Goal: Task Accomplishment & Management: Manage account settings

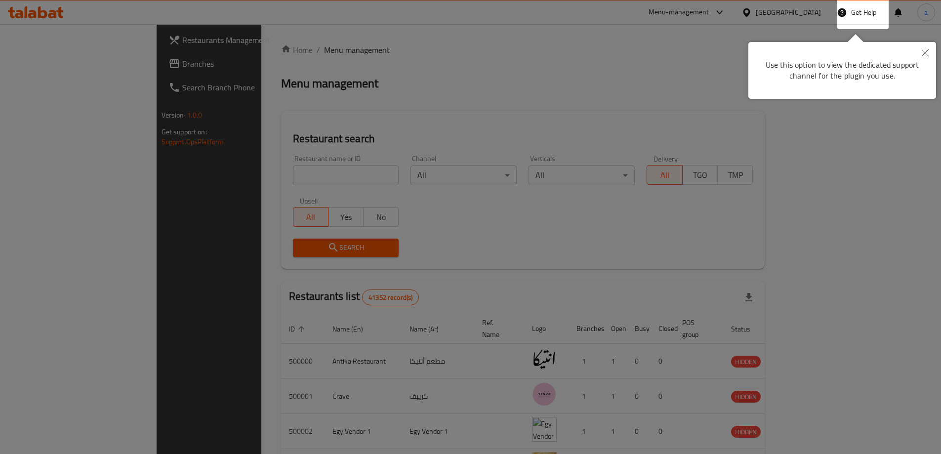
click at [553, 114] on div at bounding box center [470, 227] width 941 height 454
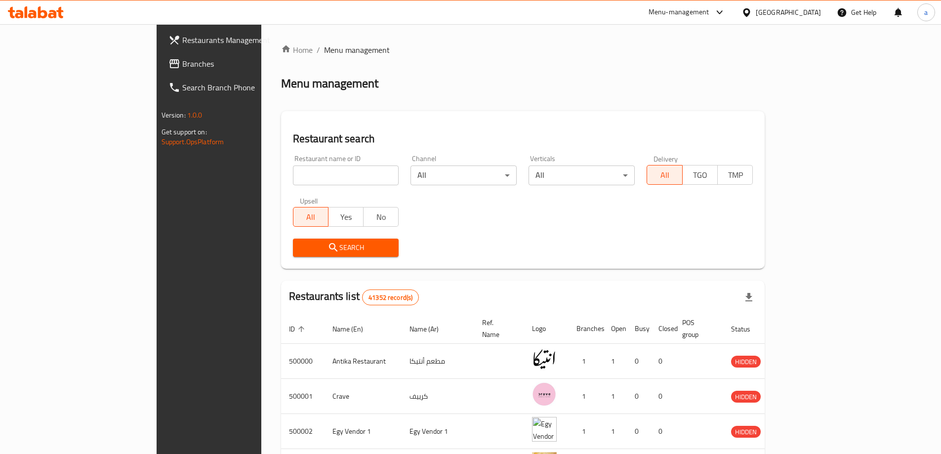
click at [756, 10] on div at bounding box center [749, 12] width 14 height 11
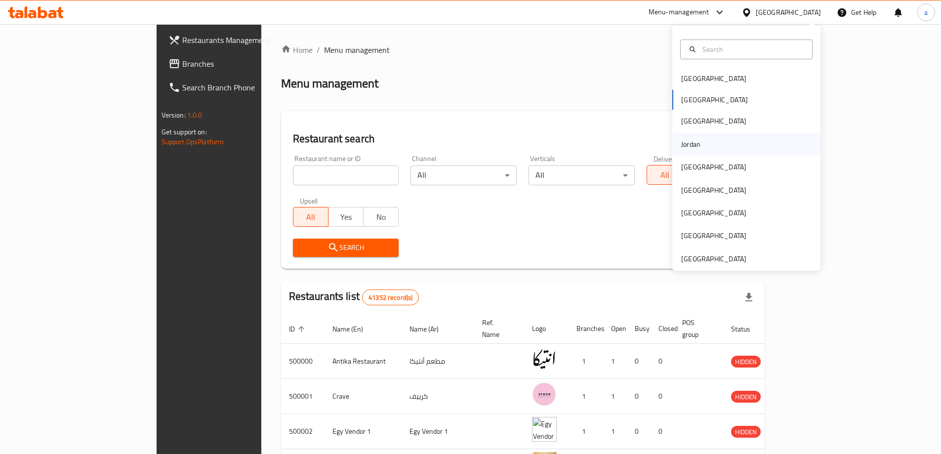
click at [689, 140] on div "Jordan" at bounding box center [690, 144] width 19 height 11
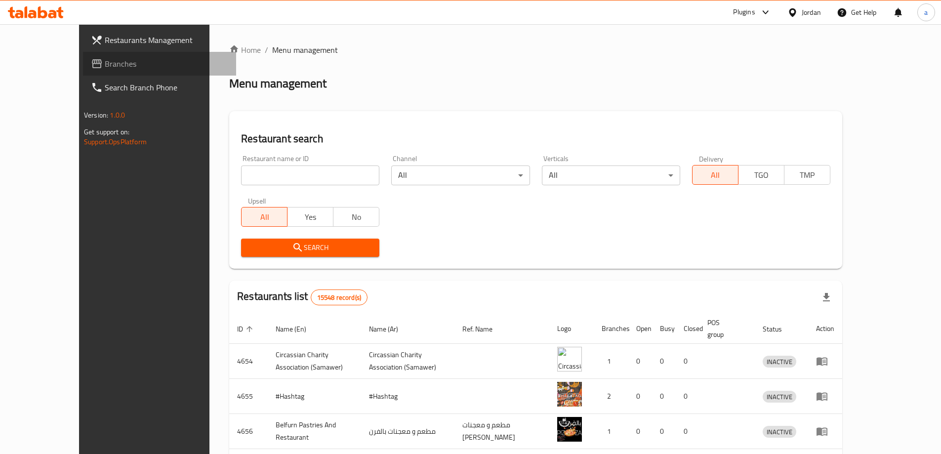
click at [105, 58] on span "Branches" at bounding box center [167, 64] width 124 height 12
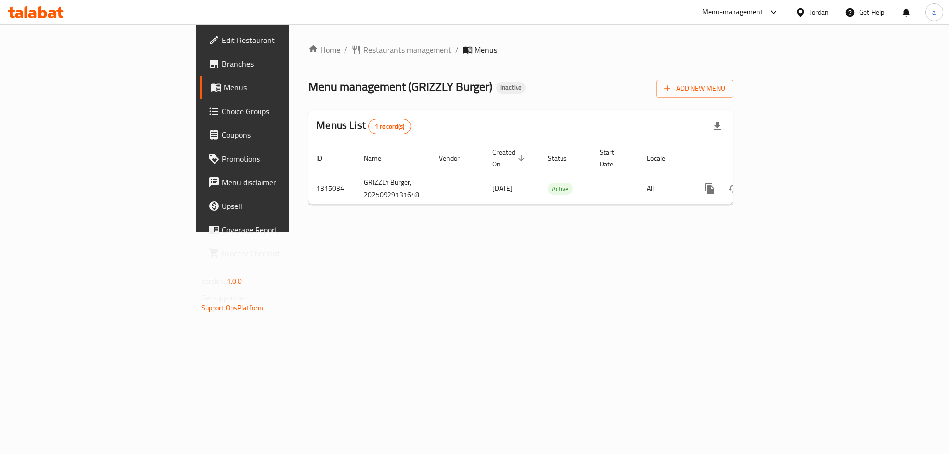
click at [456, 232] on div "Home / Restaurants management / Menus Menu management ( GRIZZLY Burger ) Inacti…" at bounding box center [521, 128] width 464 height 208
click at [725, 83] on span "Add New Menu" at bounding box center [694, 89] width 61 height 12
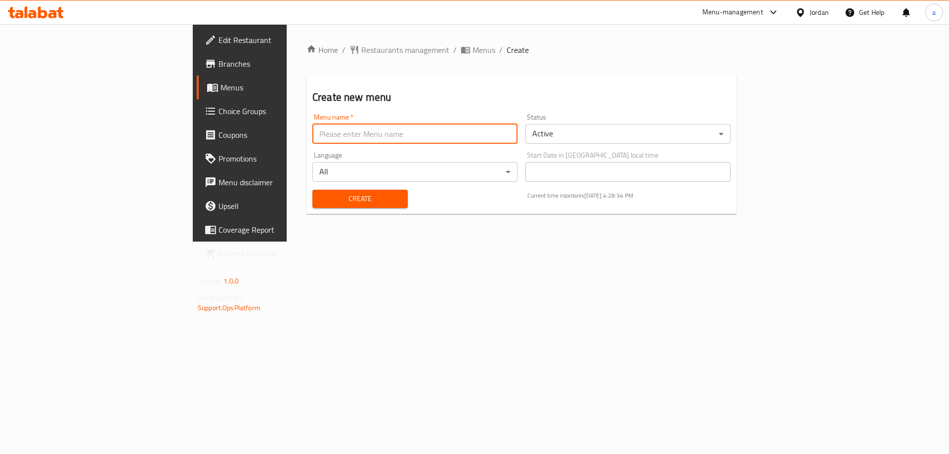
click at [330, 128] on input "text" at bounding box center [414, 134] width 205 height 20
type input "29/9 aya"
click at [312, 206] on button "Create" at bounding box center [359, 199] width 95 height 18
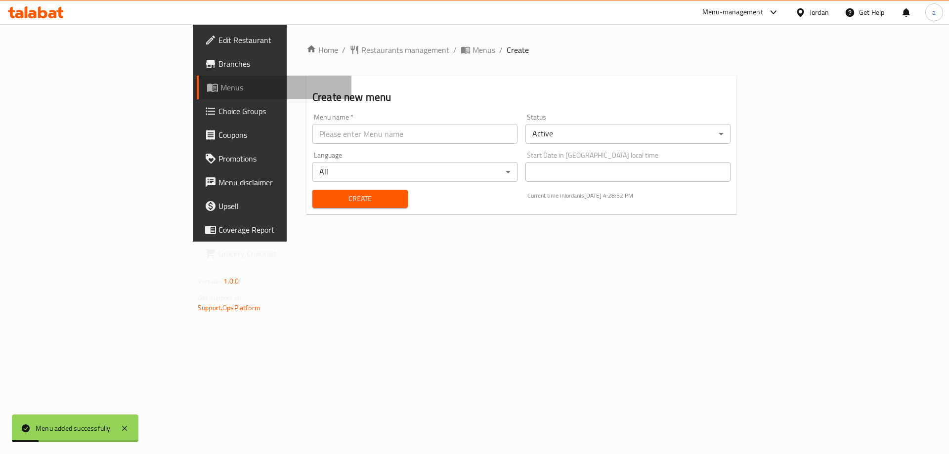
click at [220, 93] on span "Menus" at bounding box center [281, 88] width 123 height 12
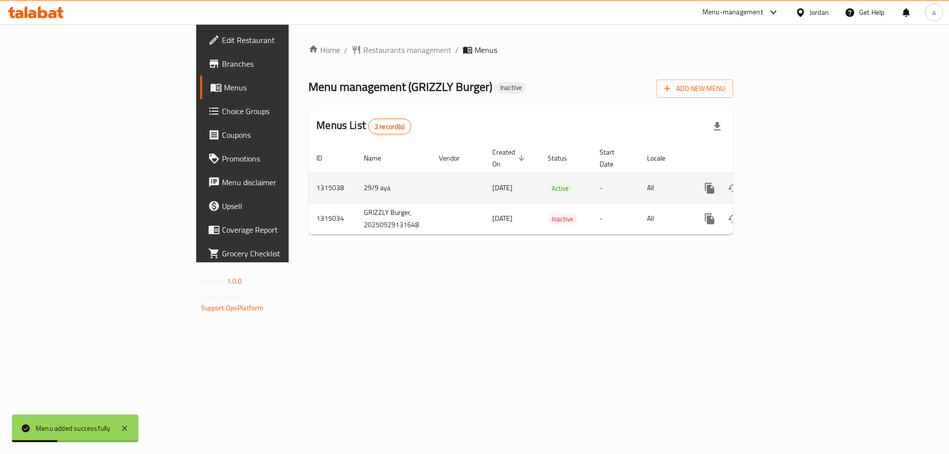
click at [787, 182] on icon "enhanced table" at bounding box center [781, 188] width 12 height 12
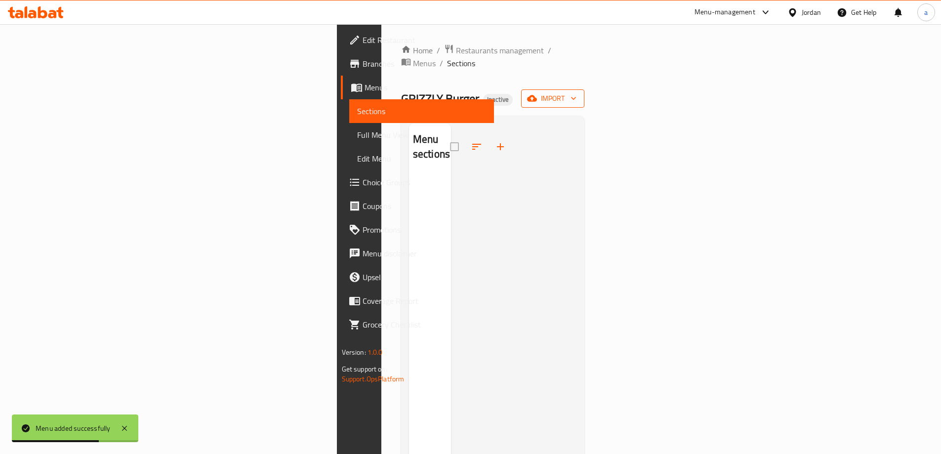
click at [537, 93] on icon "button" at bounding box center [532, 98] width 10 height 10
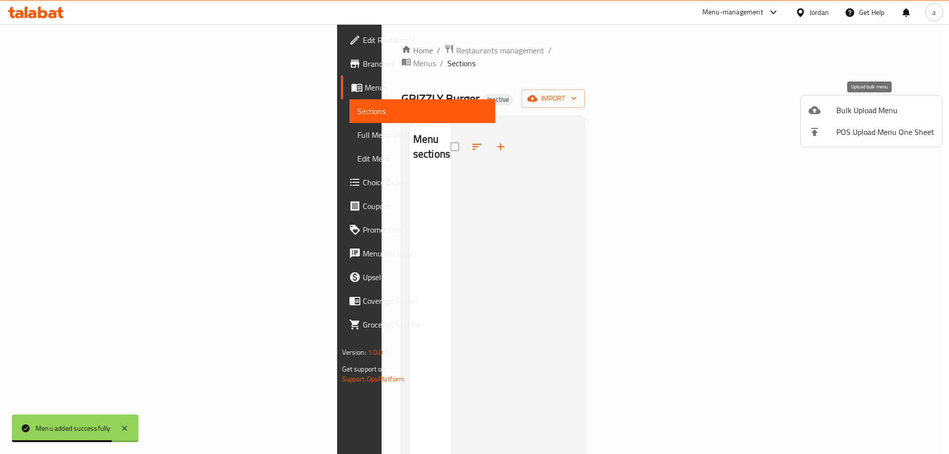
click at [870, 108] on span "Bulk Upload Menu" at bounding box center [885, 110] width 98 height 12
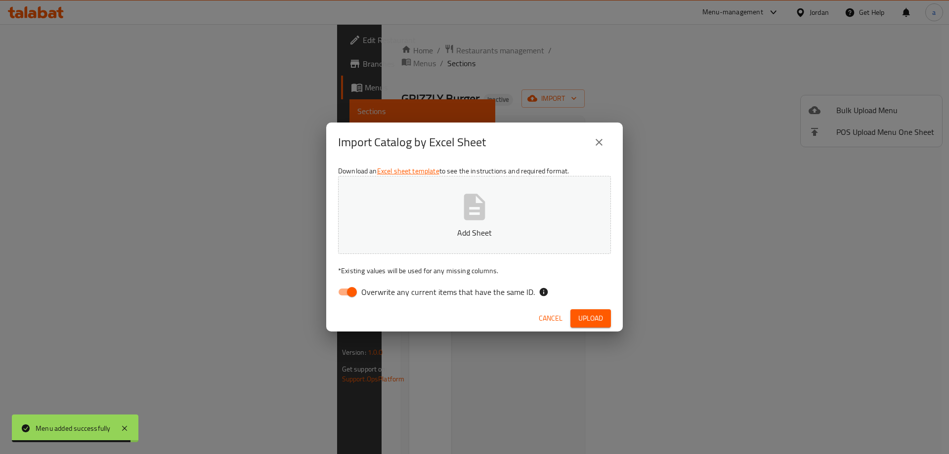
click at [483, 290] on span "Overwrite any current items that have the same ID." at bounding box center [447, 292] width 173 height 12
click at [380, 290] on input "Overwrite any current items that have the same ID." at bounding box center [352, 292] width 56 height 19
checkbox input "false"
click at [491, 237] on p "Add Sheet" at bounding box center [474, 233] width 242 height 12
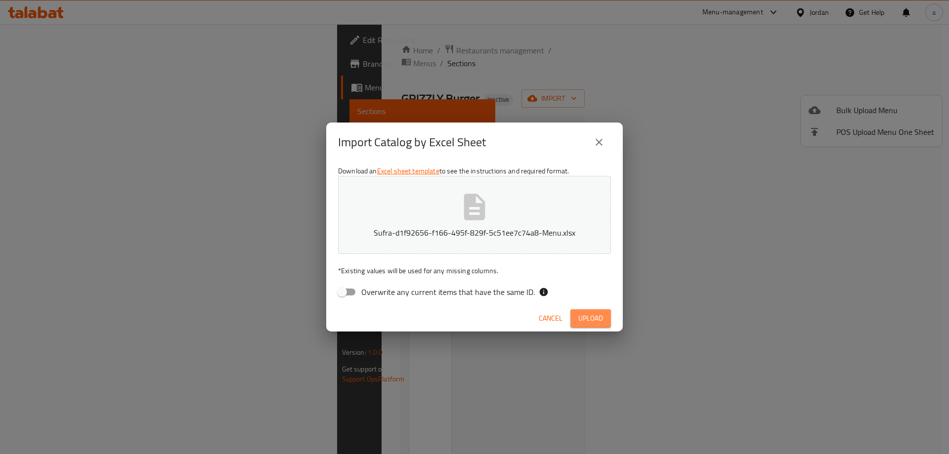
click at [600, 317] on span "Upload" at bounding box center [590, 318] width 25 height 12
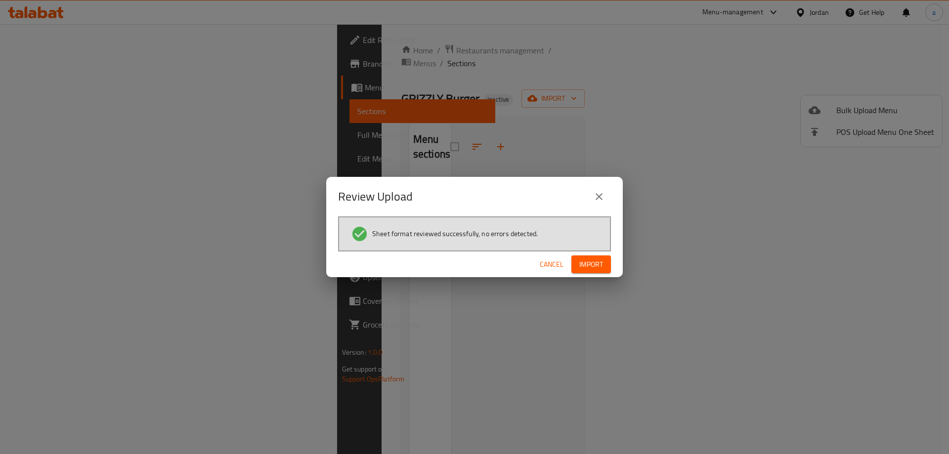
click at [595, 270] on span "Import" at bounding box center [591, 264] width 24 height 12
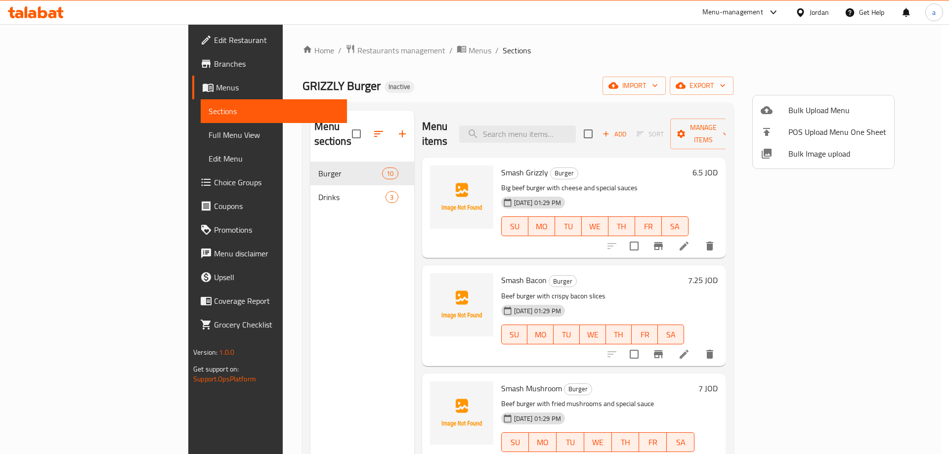
drag, startPoint x: 212, startPoint y: 161, endPoint x: 223, endPoint y: 160, distance: 10.9
click at [212, 161] on div at bounding box center [474, 227] width 949 height 454
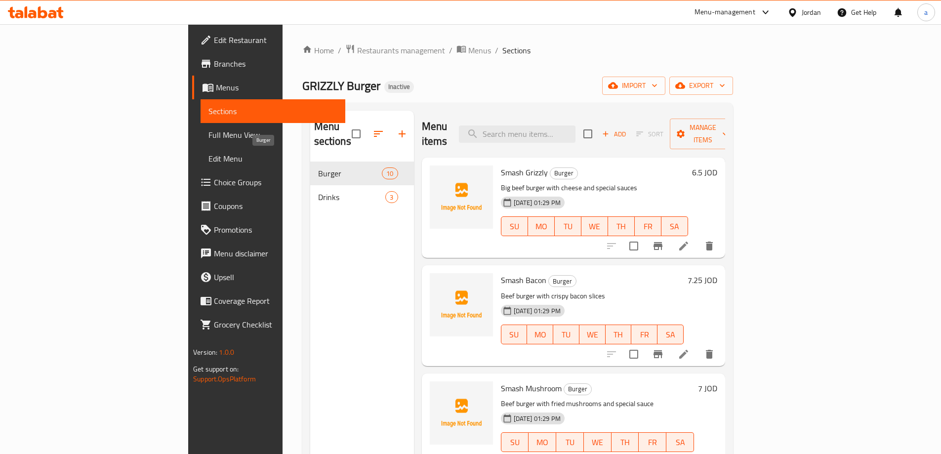
click at [318, 168] on span "Burger" at bounding box center [350, 174] width 64 height 12
click at [698, 237] on li at bounding box center [684, 246] width 28 height 18
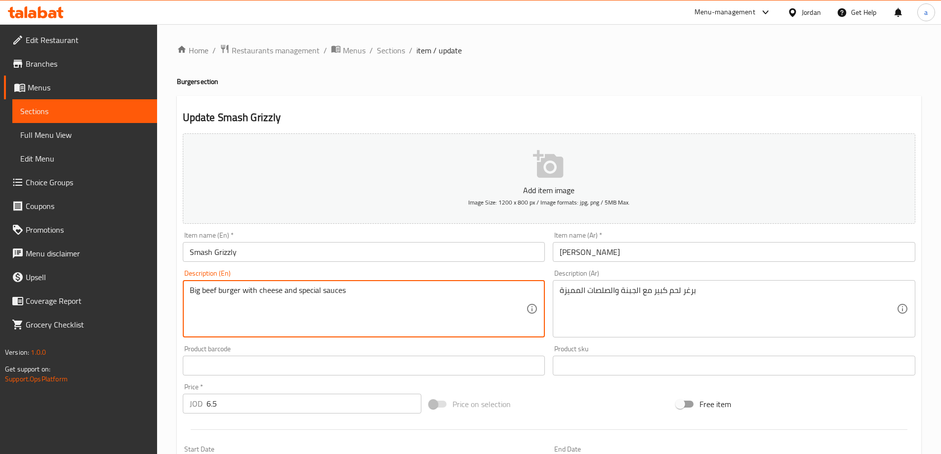
click at [216, 291] on textarea "Big beef burger with cheese and special sauces" at bounding box center [358, 309] width 337 height 47
click at [213, 289] on textarea "Big beef burger with cheese and special sauces" at bounding box center [358, 309] width 337 height 47
click at [303, 298] on textarea "Big Meat burger with cheese and special sauces" at bounding box center [358, 309] width 337 height 47
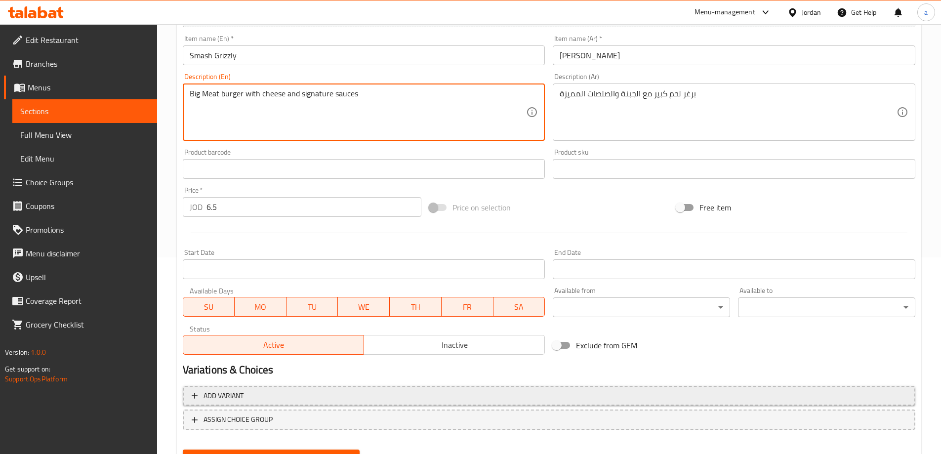
scroll to position [244, 0]
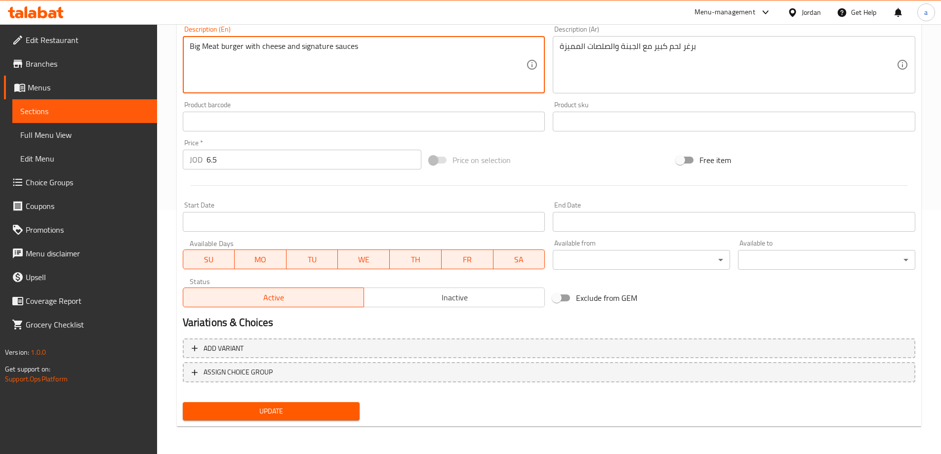
type textarea "Big Meat burger with cheese and signature sauces"
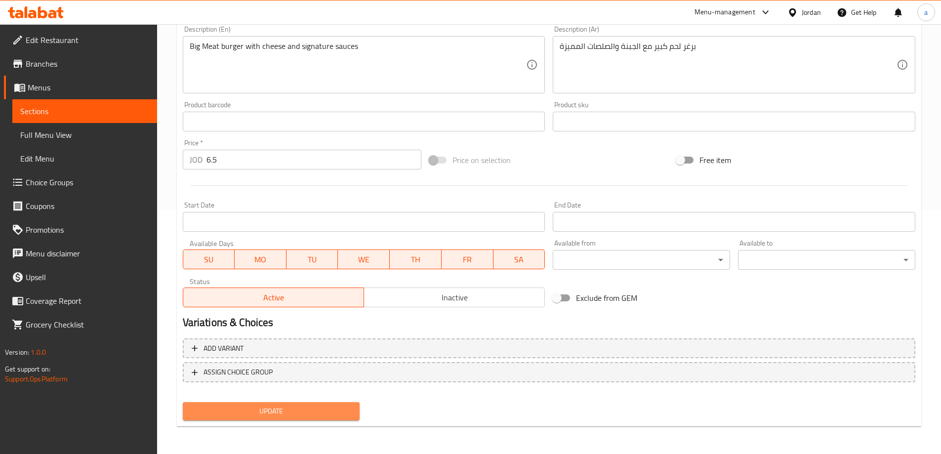
click at [283, 417] on span "Update" at bounding box center [272, 411] width 162 height 12
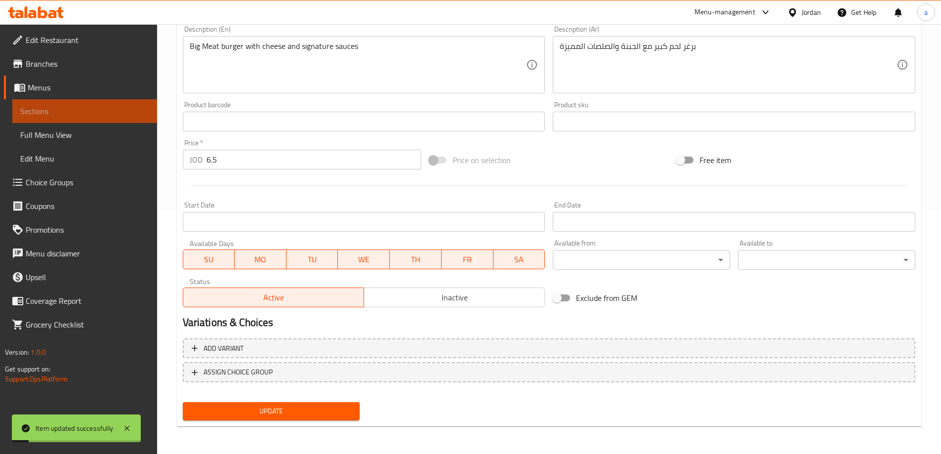
click at [53, 106] on span "Sections" at bounding box center [84, 111] width 129 height 12
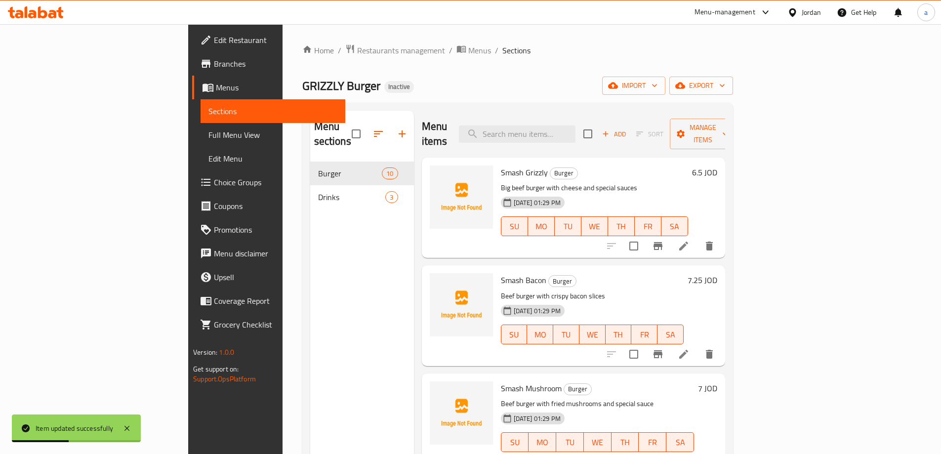
click at [698, 345] on li at bounding box center [684, 354] width 28 height 18
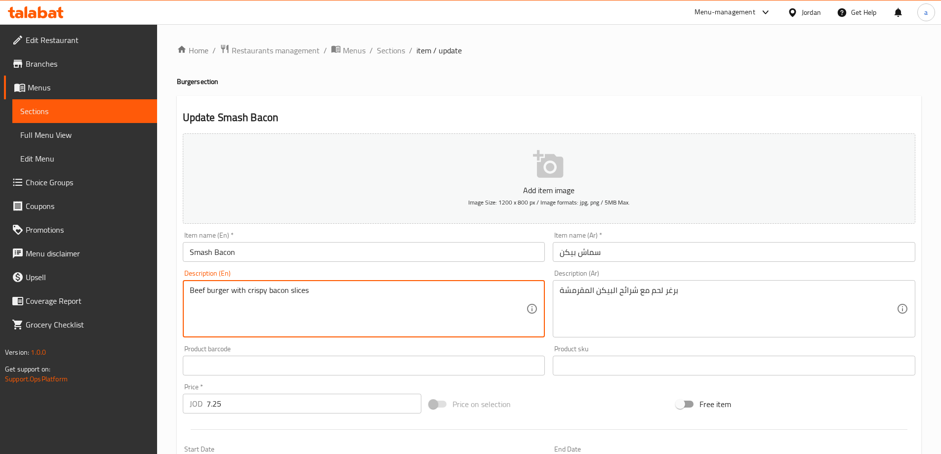
drag, startPoint x: 267, startPoint y: 292, endPoint x: 287, endPoint y: 298, distance: 20.6
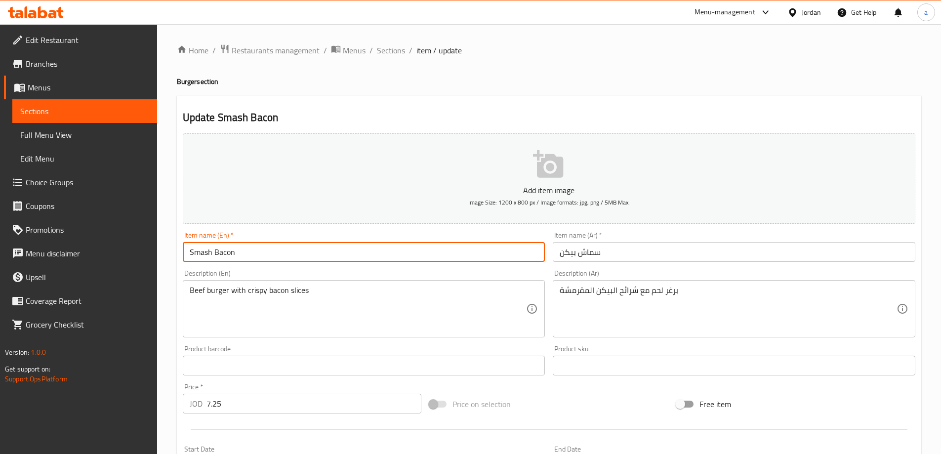
drag, startPoint x: 239, startPoint y: 254, endPoint x: 183, endPoint y: 256, distance: 55.9
click at [183, 256] on input "Smash Bacon" at bounding box center [364, 252] width 363 height 20
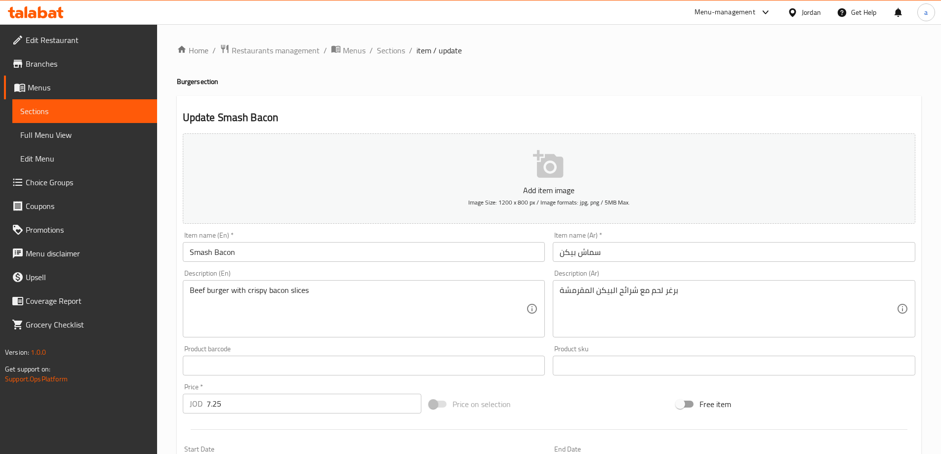
click at [20, 105] on link "Sections" at bounding box center [84, 111] width 145 height 24
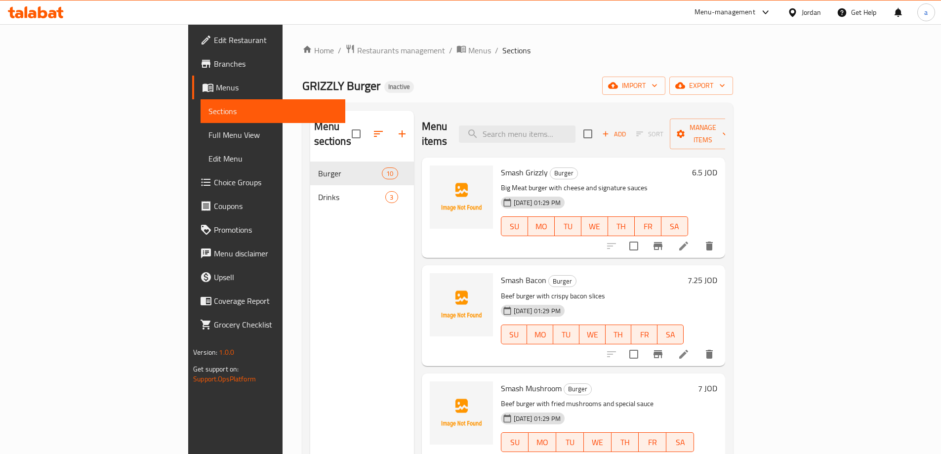
click at [713, 350] on icon "delete" at bounding box center [709, 354] width 7 height 9
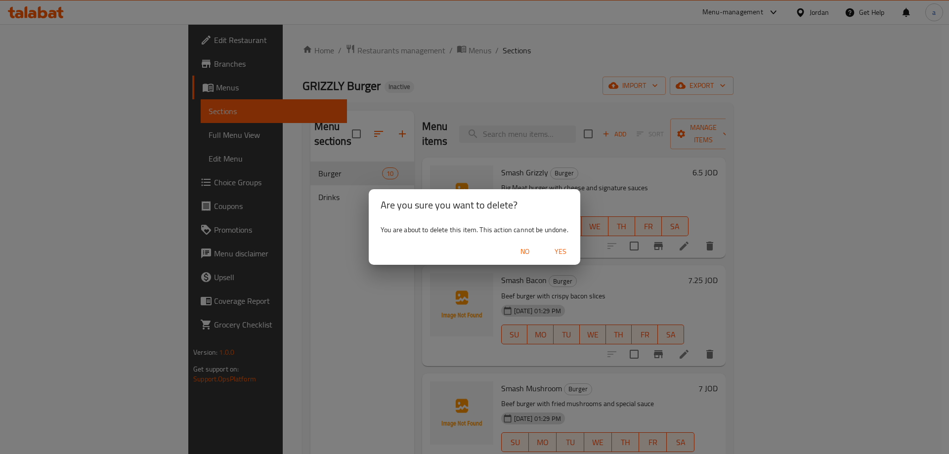
click at [568, 255] on span "Yes" at bounding box center [561, 252] width 24 height 12
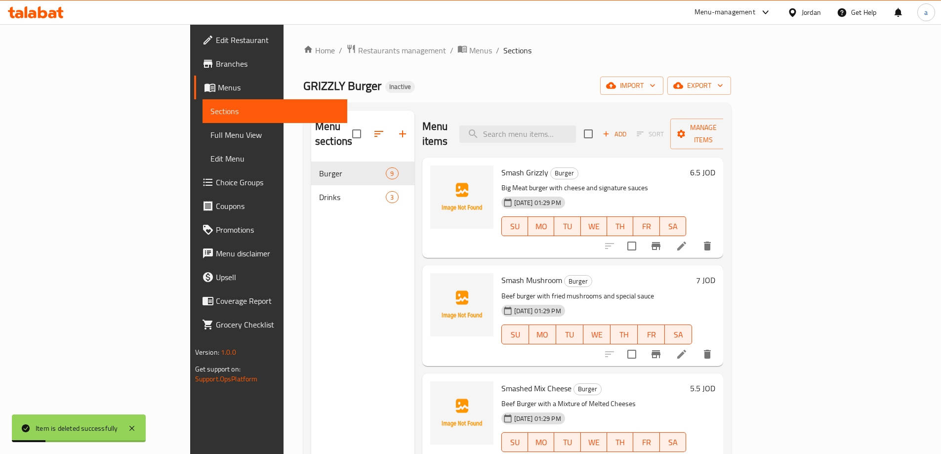
click at [696, 345] on li at bounding box center [682, 354] width 28 height 18
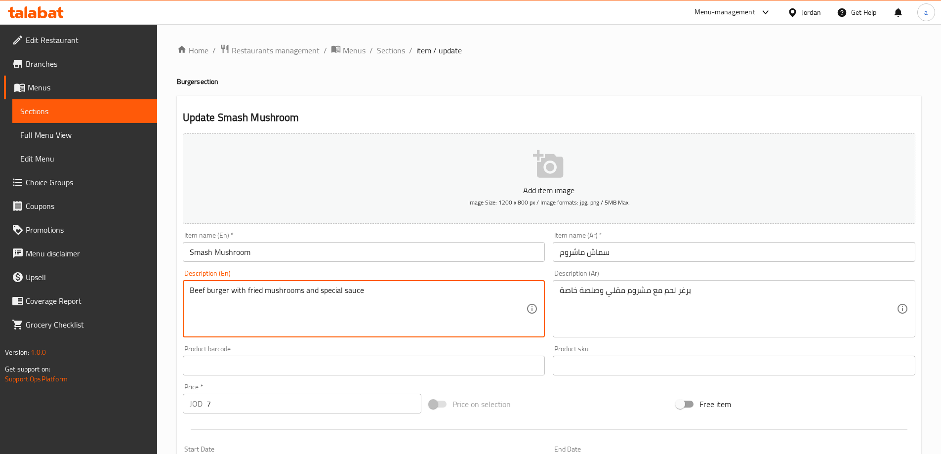
drag, startPoint x: 202, startPoint y: 291, endPoint x: 192, endPoint y: 294, distance: 10.3
click at [191, 294] on textarea "Beef burger with fried mushrooms and special sauce" at bounding box center [358, 309] width 337 height 47
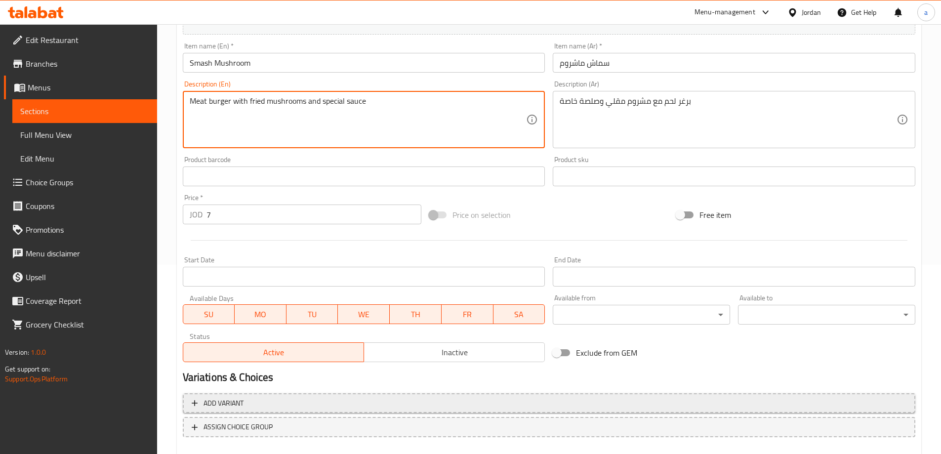
scroll to position [244, 0]
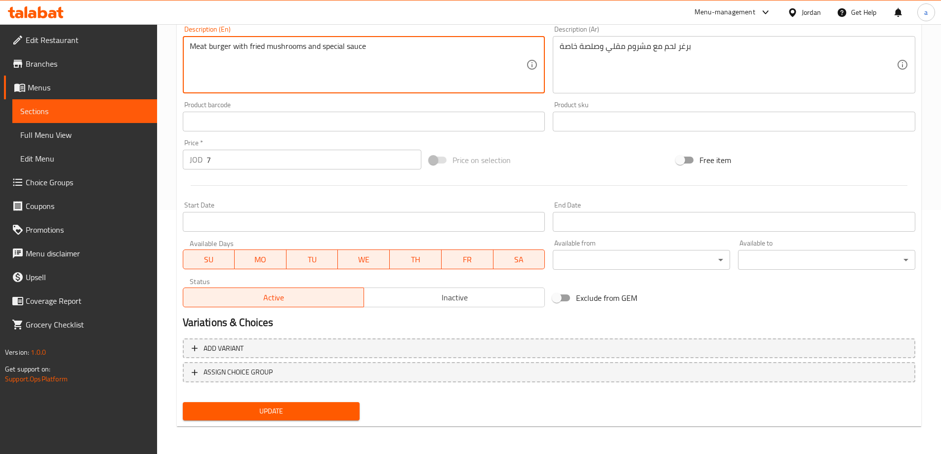
type textarea "Meat burger with fried mushrooms and special sauce"
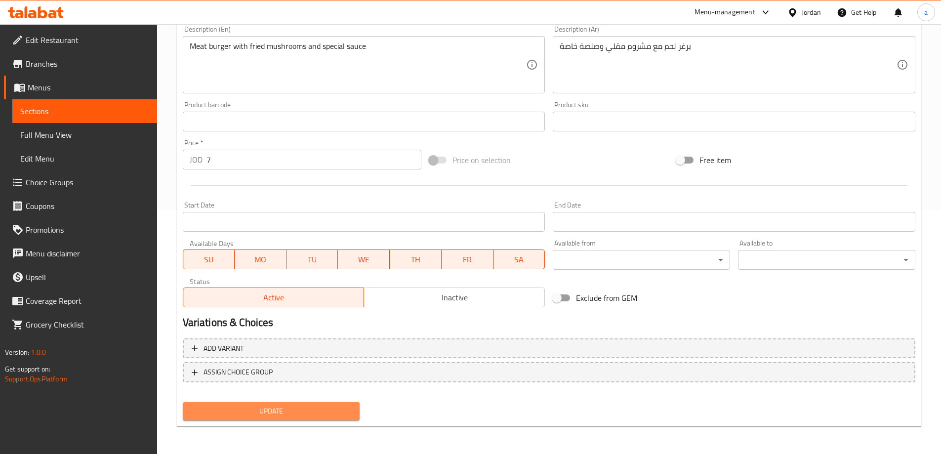
click at [257, 406] on span "Update" at bounding box center [272, 411] width 162 height 12
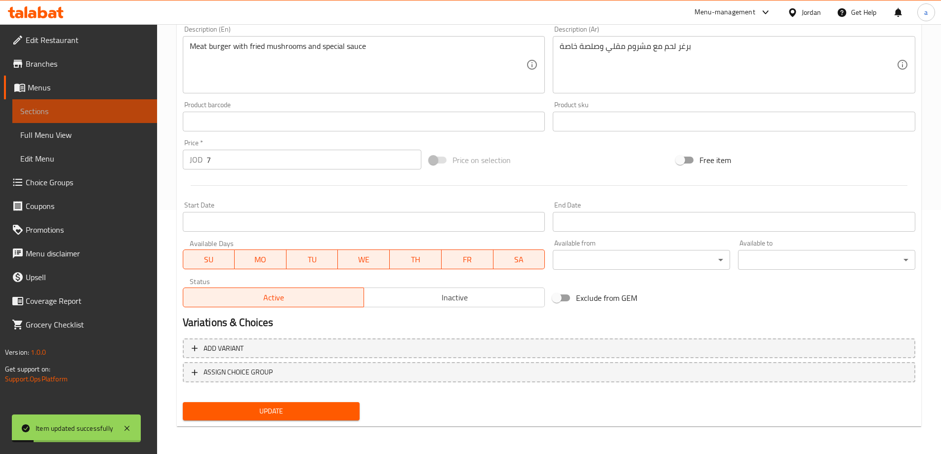
click at [66, 108] on span "Sections" at bounding box center [84, 111] width 129 height 12
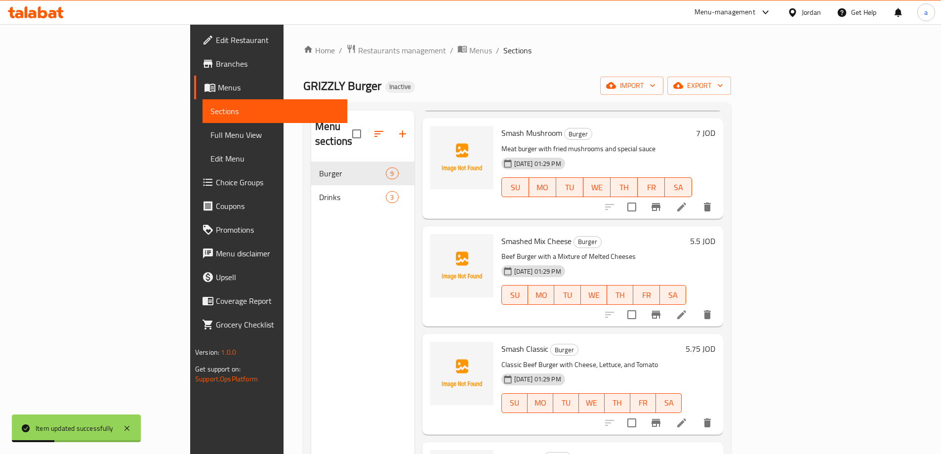
scroll to position [148, 0]
click at [688, 308] on icon at bounding box center [682, 314] width 12 height 12
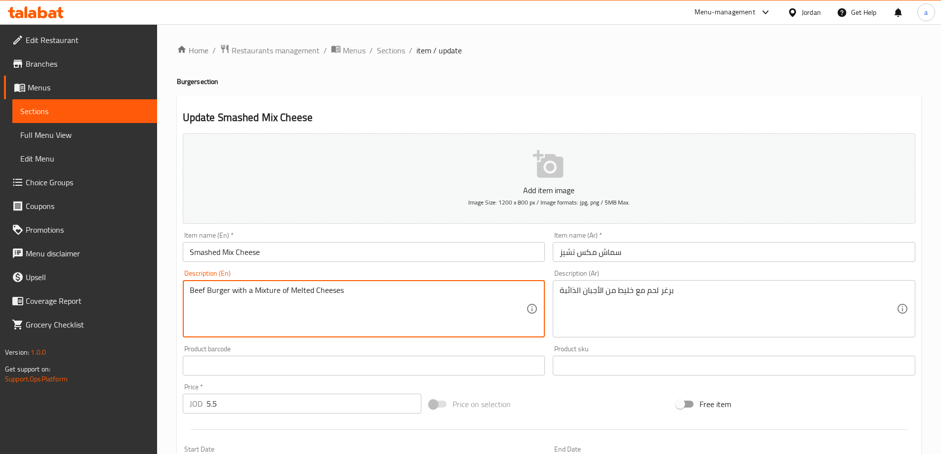
click at [198, 291] on textarea "Beef Burger with a Mixture of Melted Cheeses" at bounding box center [358, 309] width 337 height 47
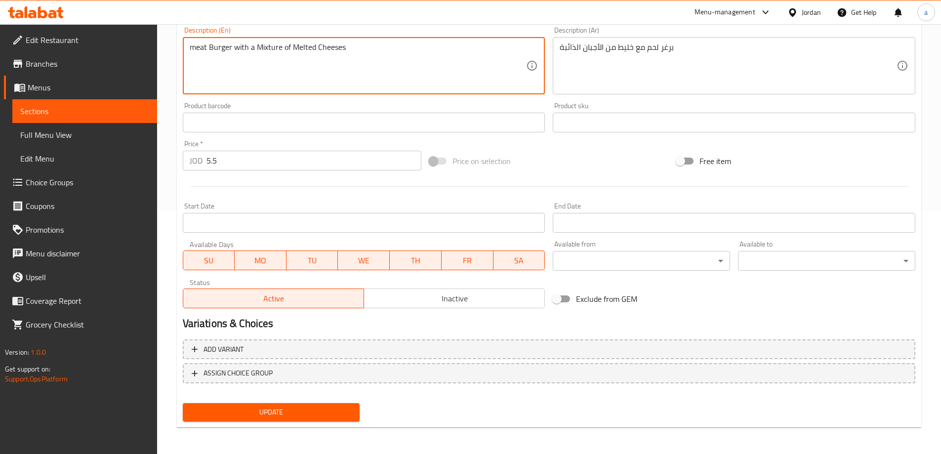
scroll to position [244, 0]
type textarea "meat Burger with a Mixture of Melted Cheeses"
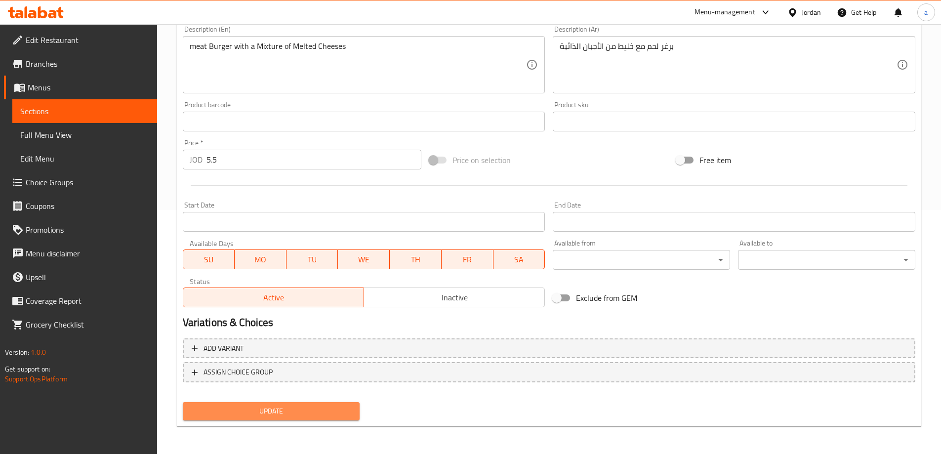
click at [294, 412] on span "Update" at bounding box center [272, 411] width 162 height 12
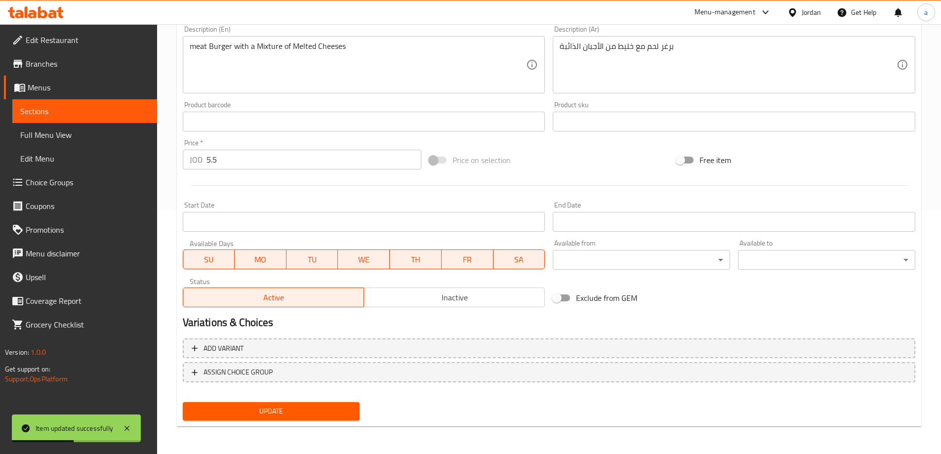
click at [92, 109] on span "Sections" at bounding box center [84, 111] width 129 height 12
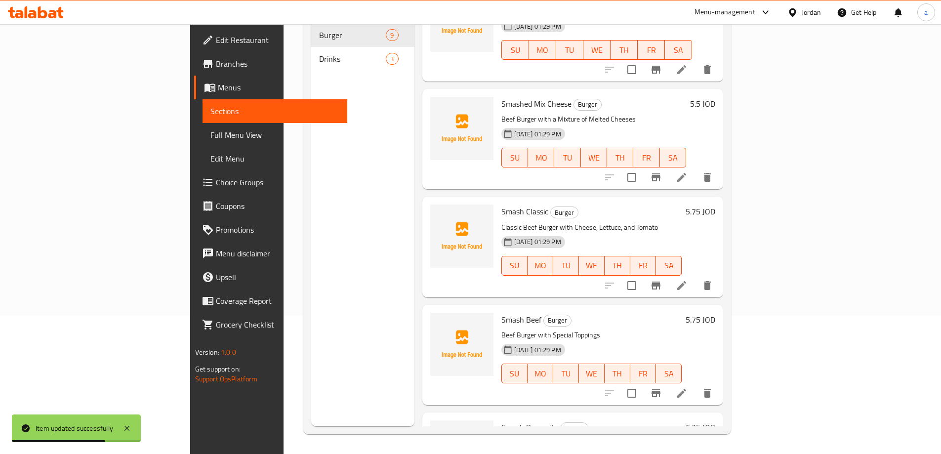
scroll to position [148, 0]
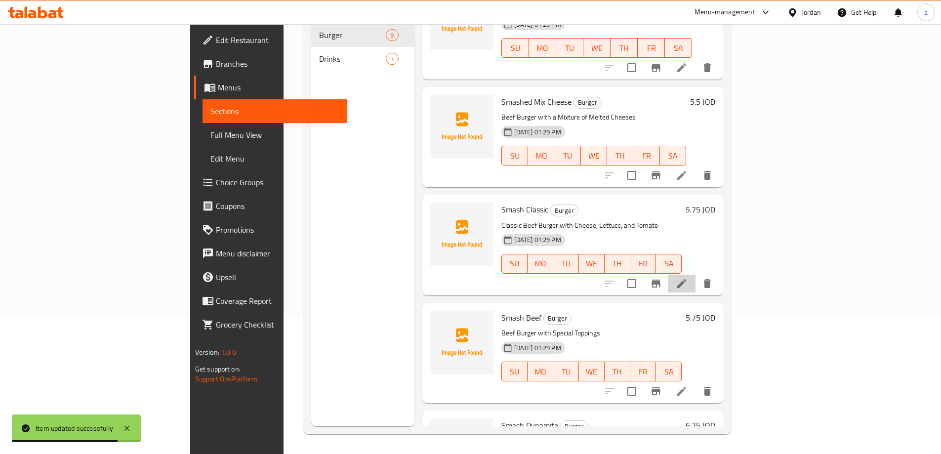
click at [696, 275] on li at bounding box center [682, 284] width 28 height 18
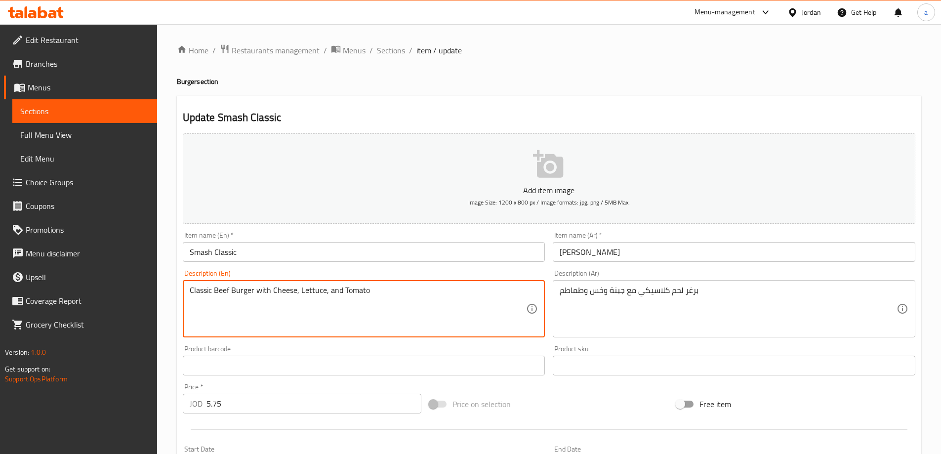
click at [217, 293] on textarea "Classic Beef Burger with Cheese, Lettuce, and Tomato" at bounding box center [358, 309] width 337 height 47
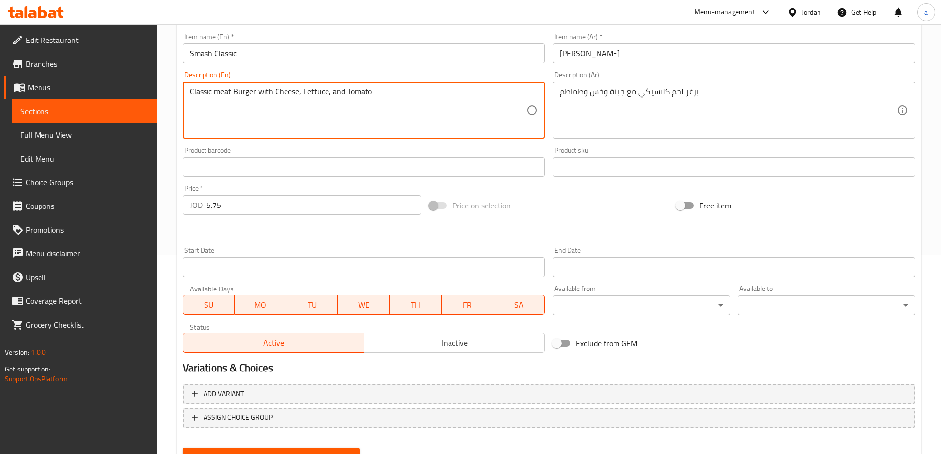
scroll to position [244, 0]
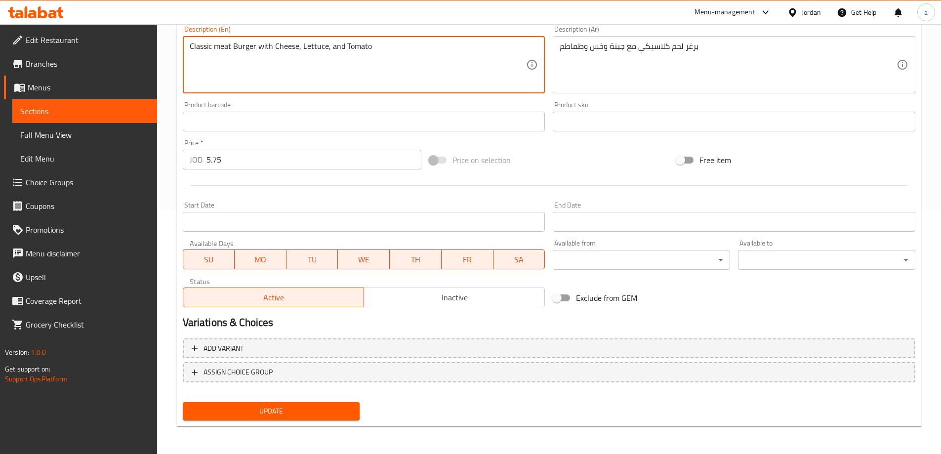
type textarea "Classic meat Burger with Cheese, Lettuce, and Tomato"
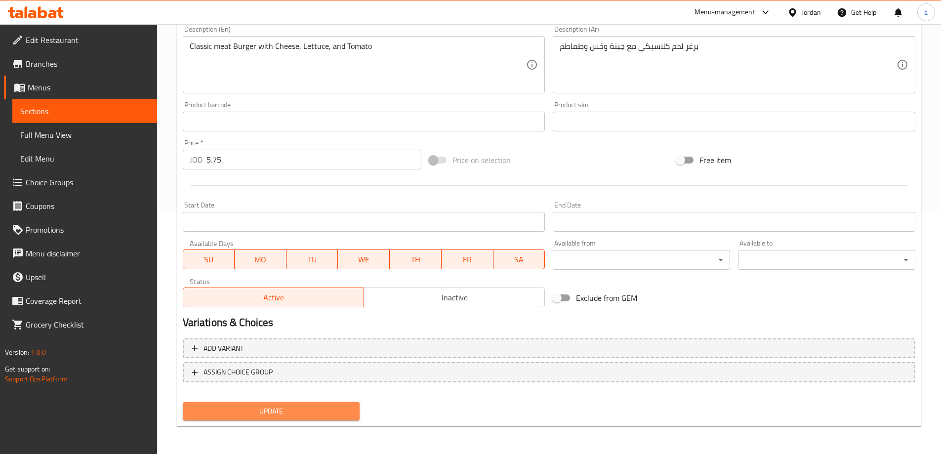
click at [308, 419] on button "Update" at bounding box center [271, 411] width 177 height 18
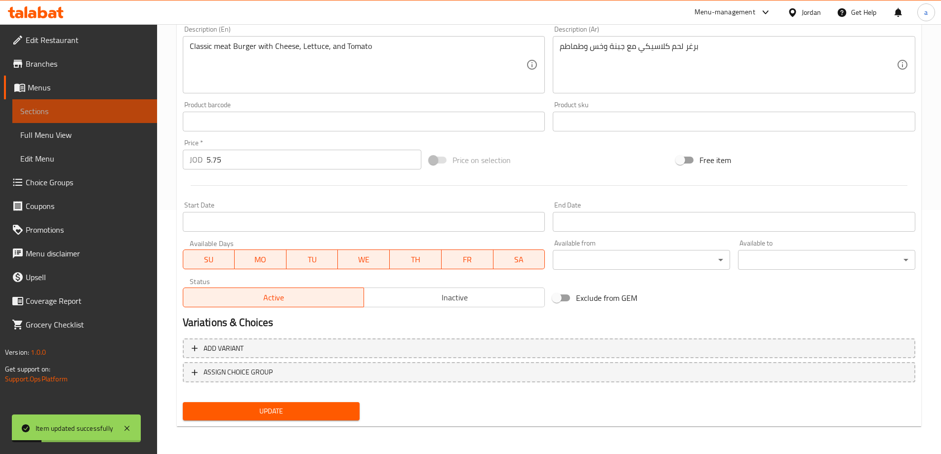
click at [74, 118] on link "Sections" at bounding box center [84, 111] width 145 height 24
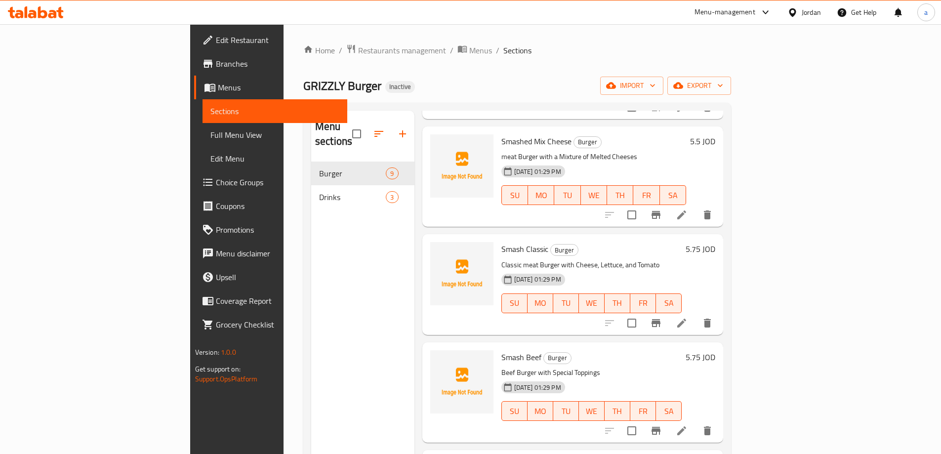
scroll to position [297, 0]
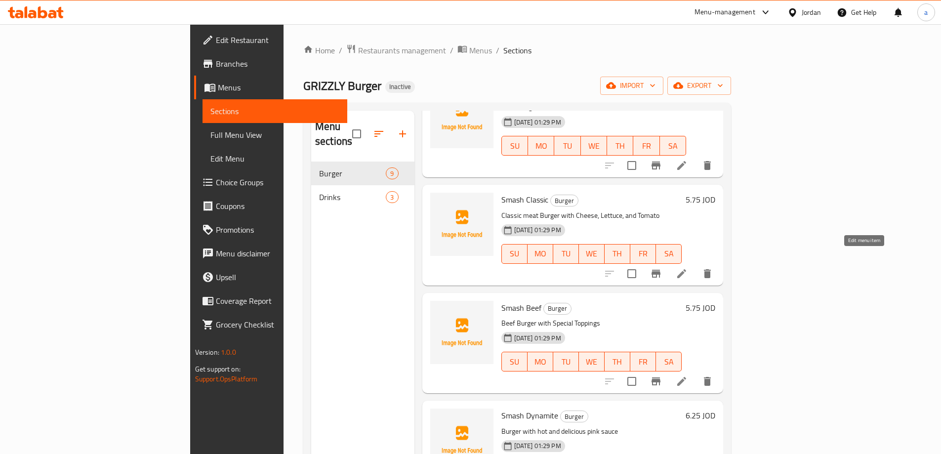
click at [688, 268] on icon at bounding box center [682, 274] width 12 height 12
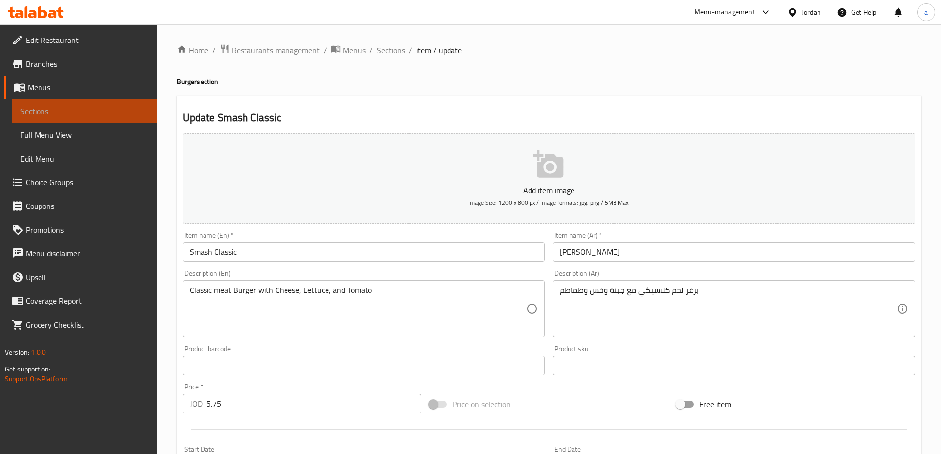
click at [101, 106] on span "Sections" at bounding box center [84, 111] width 129 height 12
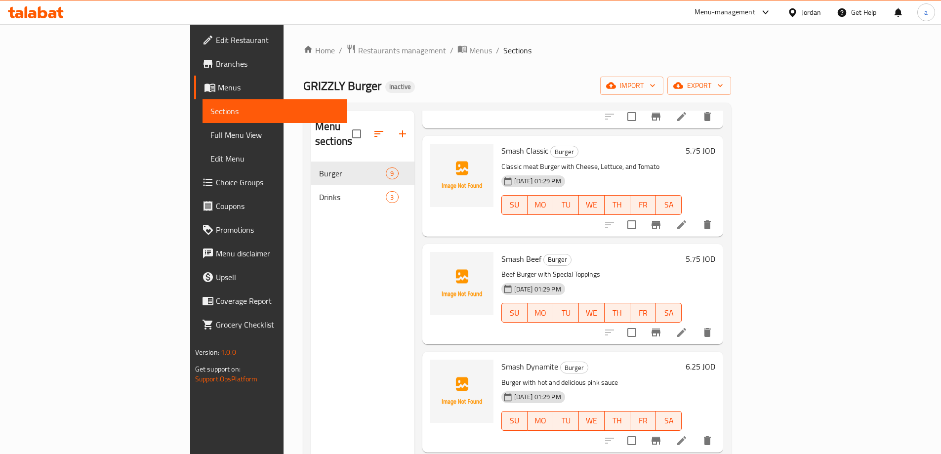
scroll to position [346, 0]
click at [696, 325] on li at bounding box center [682, 332] width 28 height 18
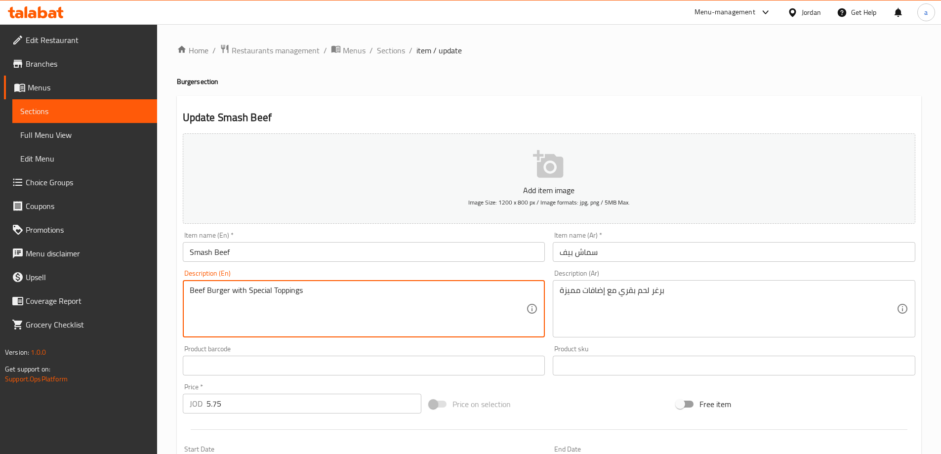
click at [257, 296] on textarea "Beef Burger with Special Toppings" at bounding box center [358, 309] width 337 height 47
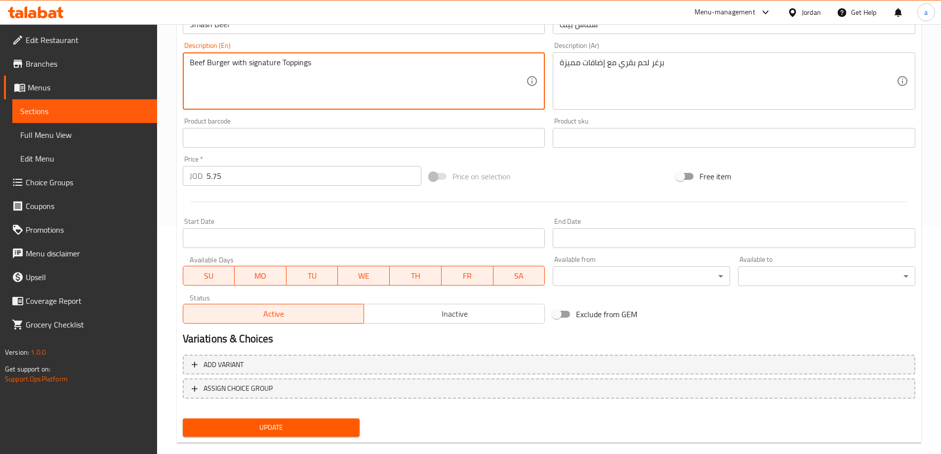
scroll to position [244, 0]
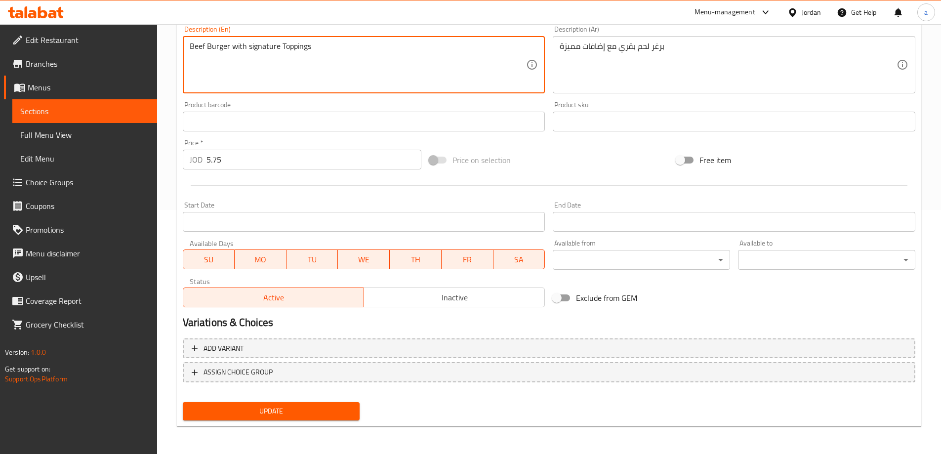
type textarea "Beef Burger with signature Toppings"
click at [305, 420] on button "Update" at bounding box center [271, 411] width 177 height 18
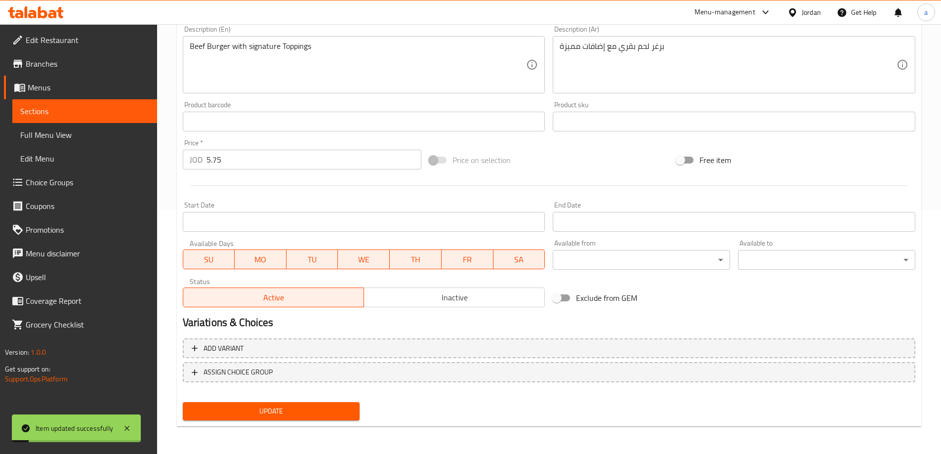
click at [102, 114] on span "Sections" at bounding box center [84, 111] width 129 height 12
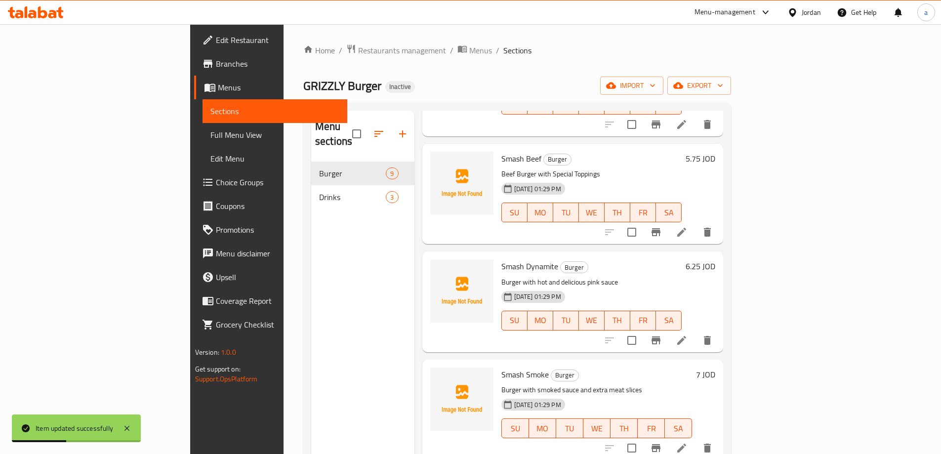
scroll to position [494, 0]
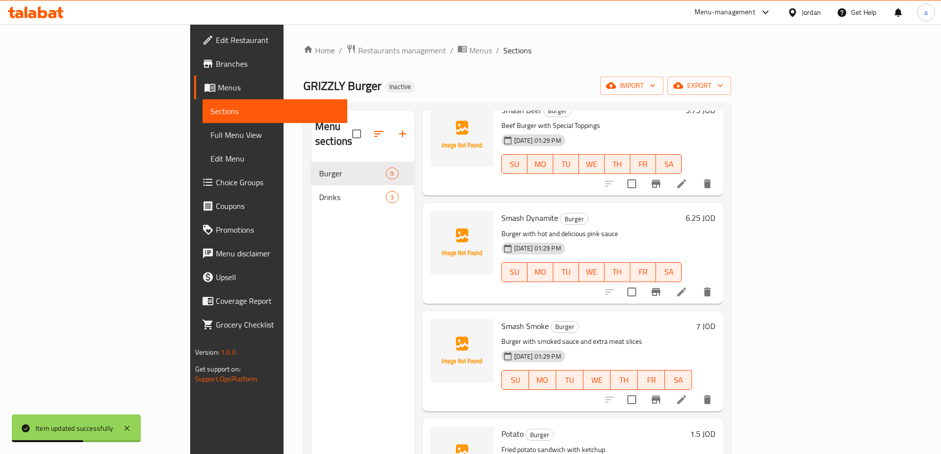
click at [696, 283] on li at bounding box center [682, 292] width 28 height 18
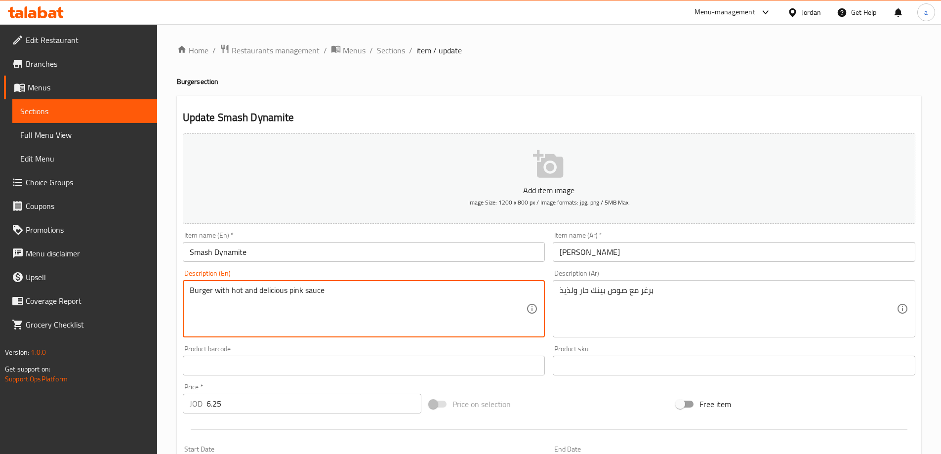
click at [196, 292] on textarea "Burger with hot and delicious pink sauce" at bounding box center [358, 309] width 337 height 47
click at [236, 290] on textarea "Burger with hot and delicious pink sauce" at bounding box center [358, 309] width 337 height 47
type textarea "Burger with spicy and delicious pink sauce"
click at [342, 245] on input "Smash Dynamite" at bounding box center [364, 252] width 363 height 20
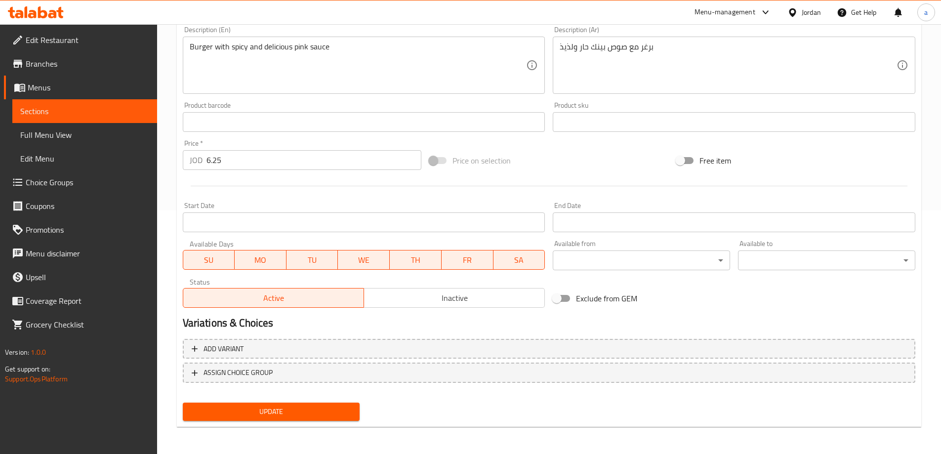
scroll to position [244, 0]
click at [265, 408] on span "Update" at bounding box center [272, 411] width 162 height 12
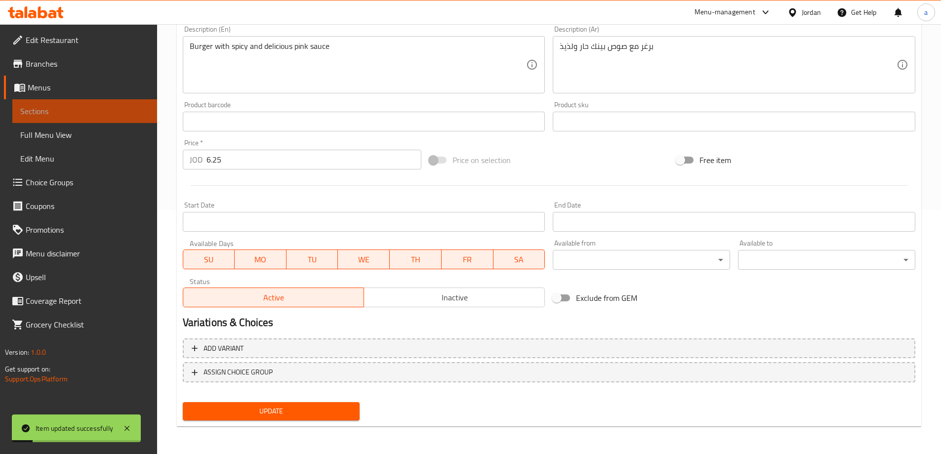
click at [90, 119] on link "Sections" at bounding box center [84, 111] width 145 height 24
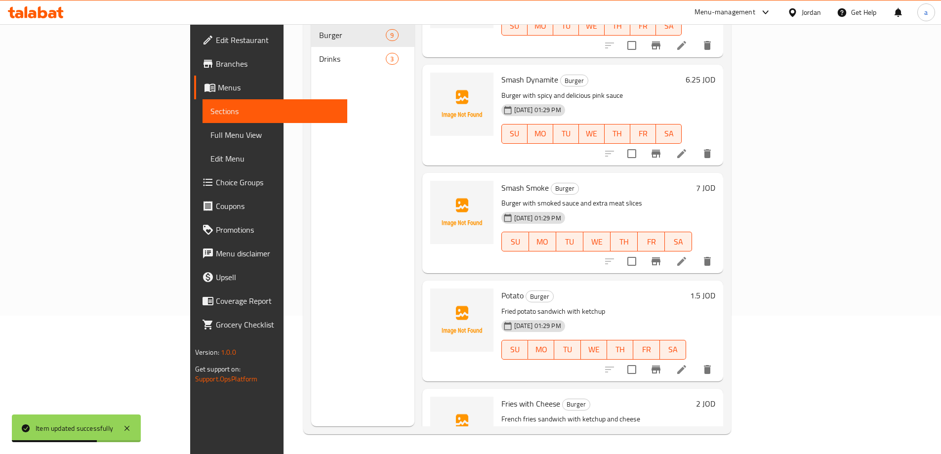
scroll to position [542, 0]
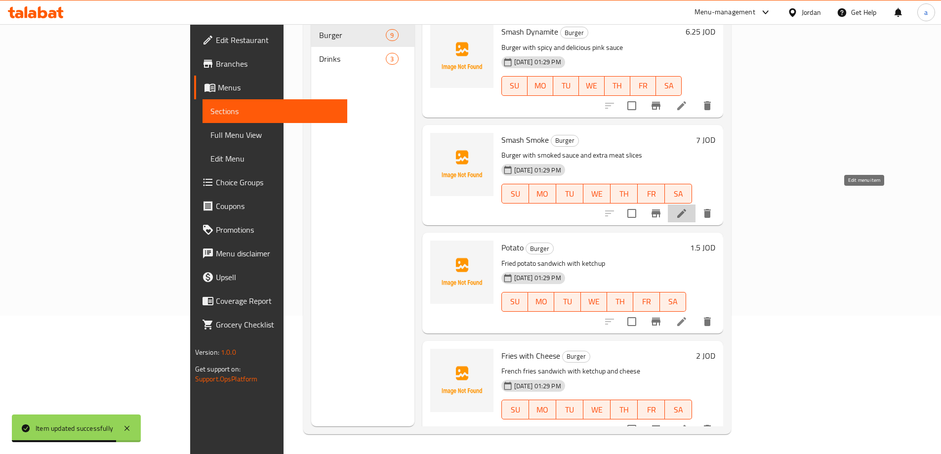
click at [688, 208] on icon at bounding box center [682, 214] width 12 height 12
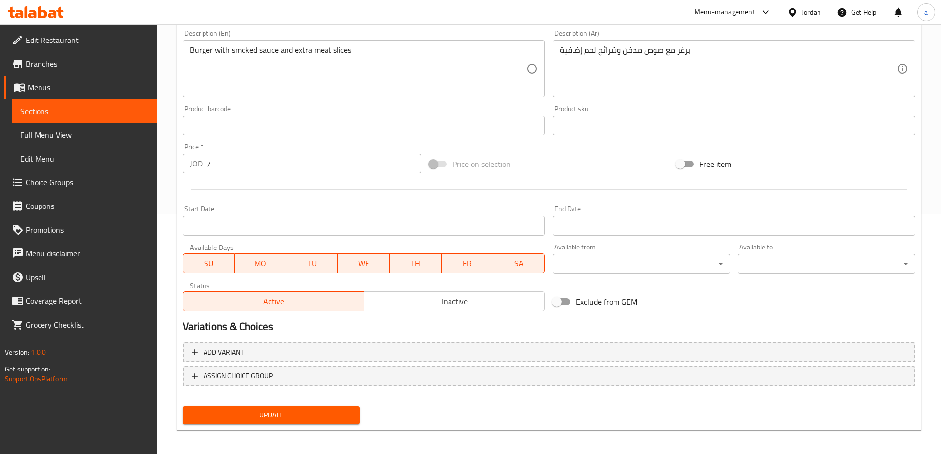
scroll to position [244, 0]
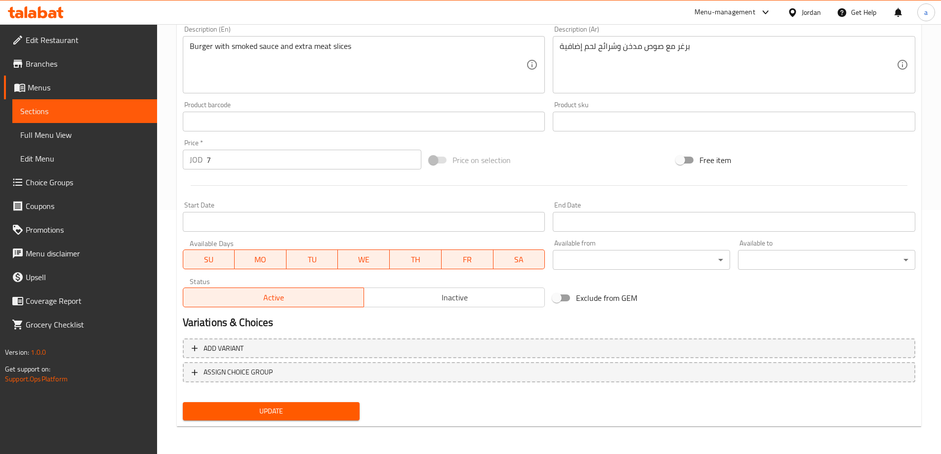
click at [243, 416] on span "Update" at bounding box center [272, 411] width 162 height 12
click at [122, 109] on span "Sections" at bounding box center [84, 111] width 129 height 12
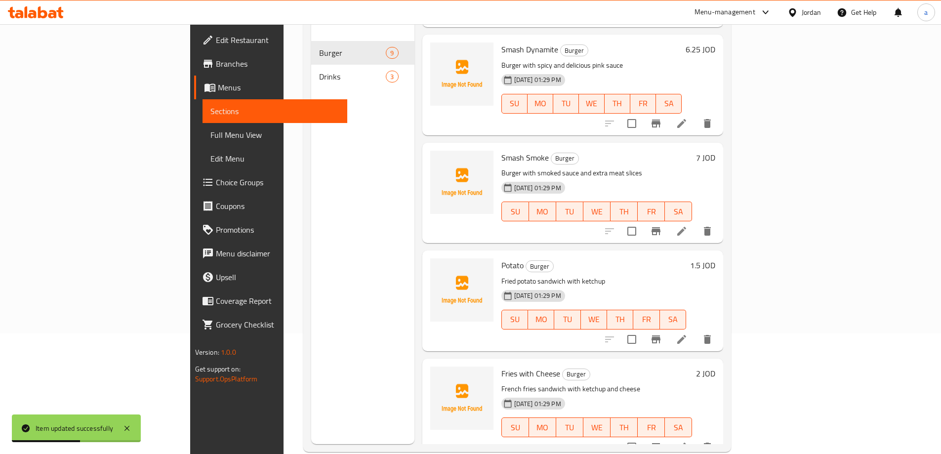
scroll to position [138, 0]
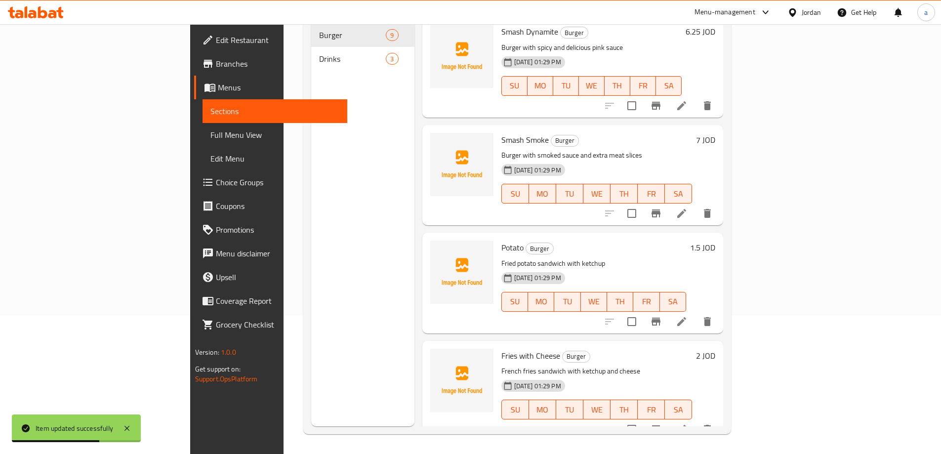
click at [720, 316] on div at bounding box center [659, 322] width 122 height 24
click at [696, 313] on li at bounding box center [682, 322] width 28 height 18
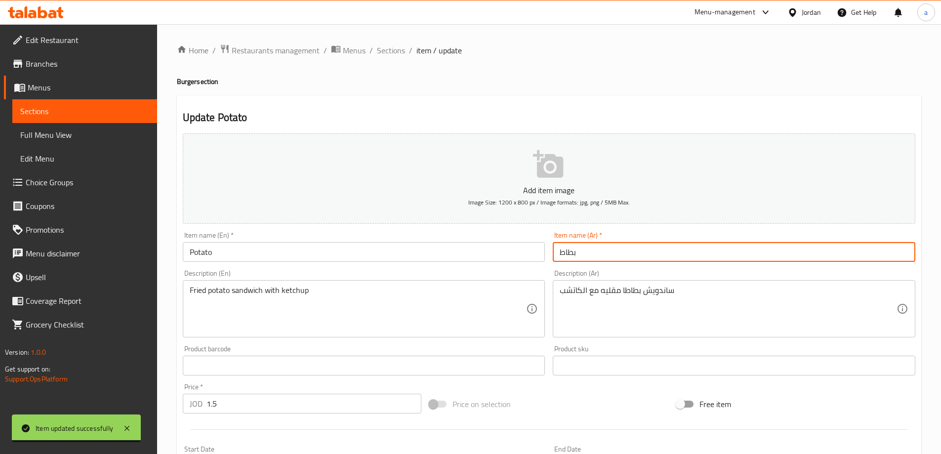
click at [555, 255] on input "بطاط" at bounding box center [734, 252] width 363 height 20
type input "بطاطا"
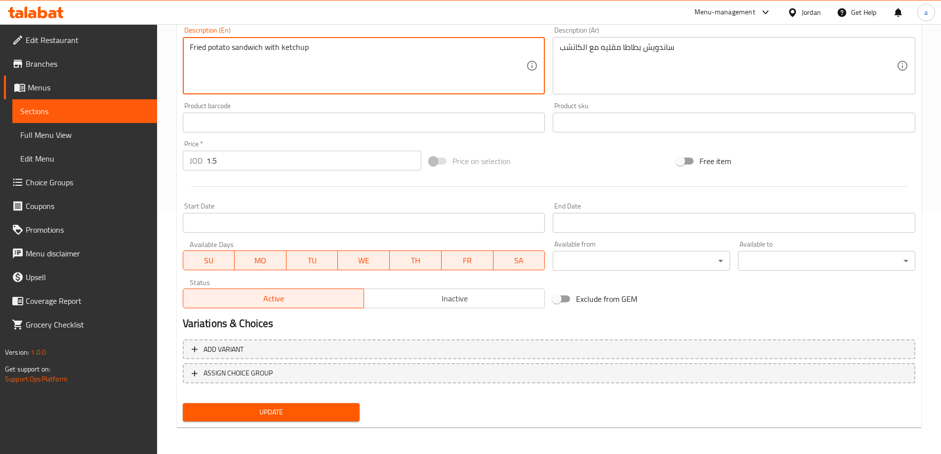
scroll to position [244, 0]
click at [285, 412] on span "Update" at bounding box center [272, 411] width 162 height 12
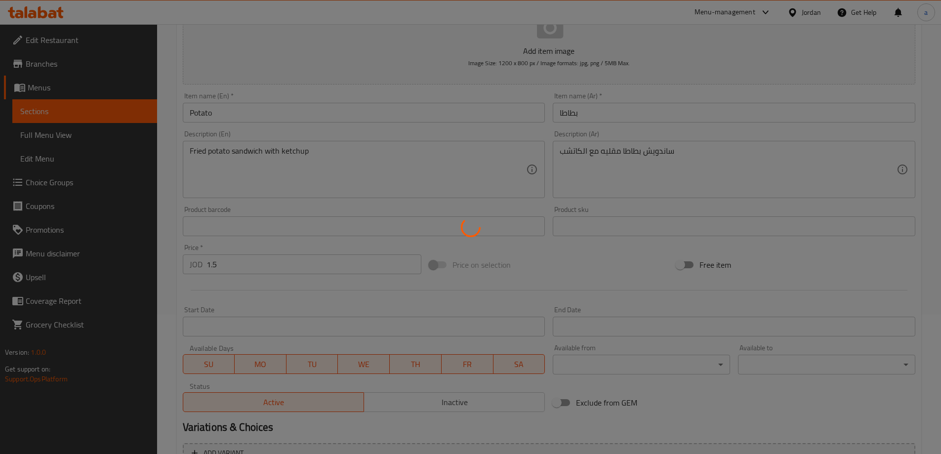
scroll to position [0, 0]
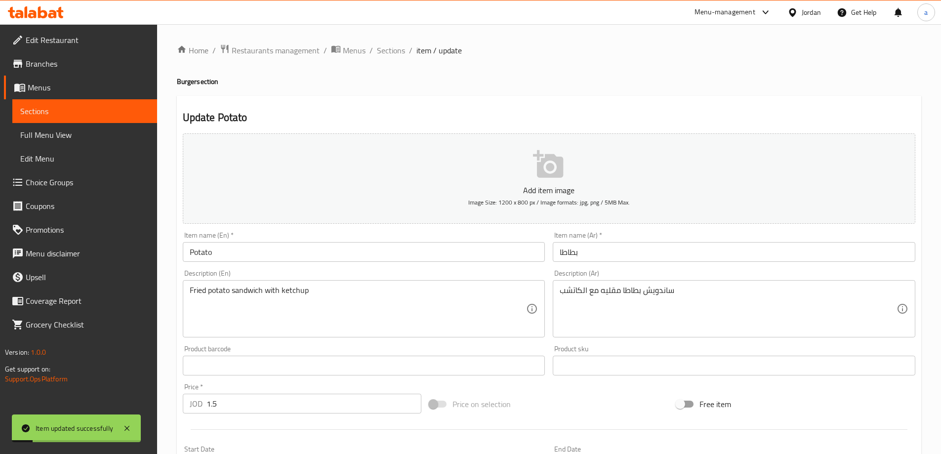
click at [48, 116] on span "Sections" at bounding box center [84, 111] width 129 height 12
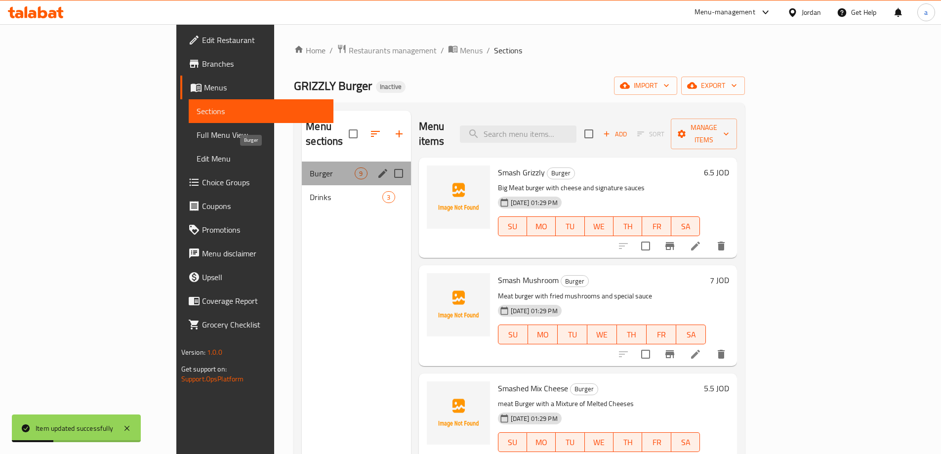
click at [310, 168] on span "Burger" at bounding box center [332, 174] width 45 height 12
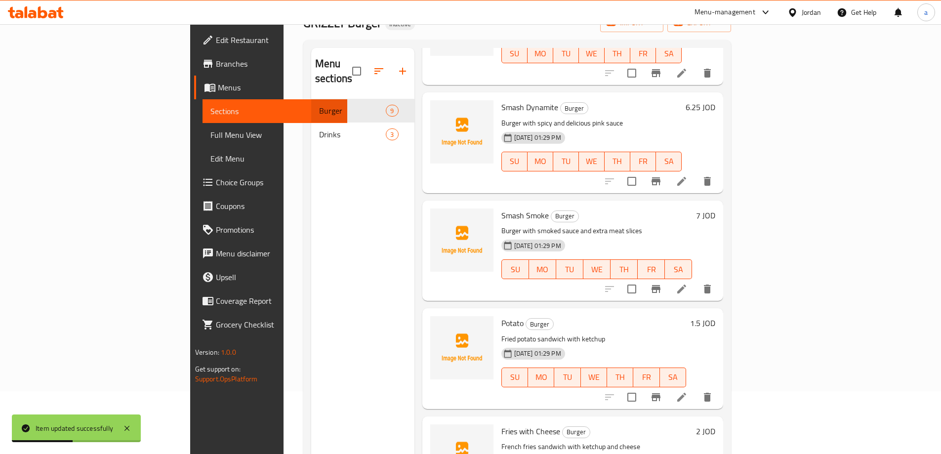
scroll to position [138, 0]
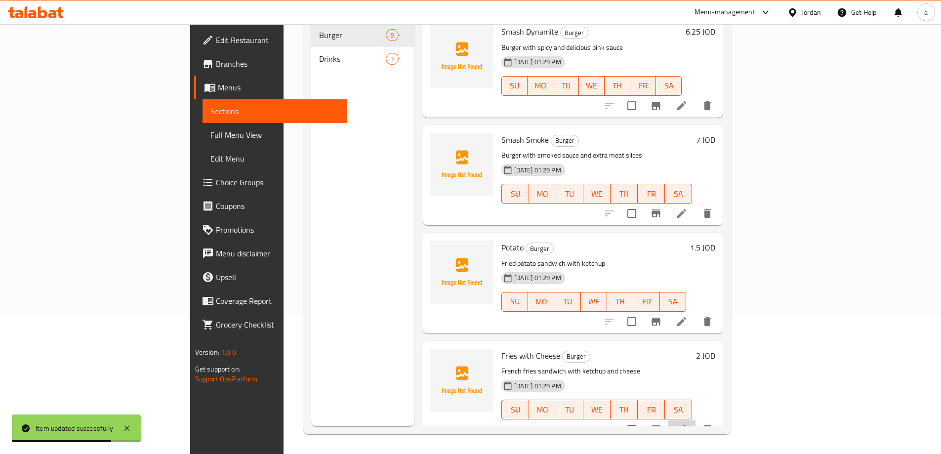
click at [696, 421] on li at bounding box center [682, 430] width 28 height 18
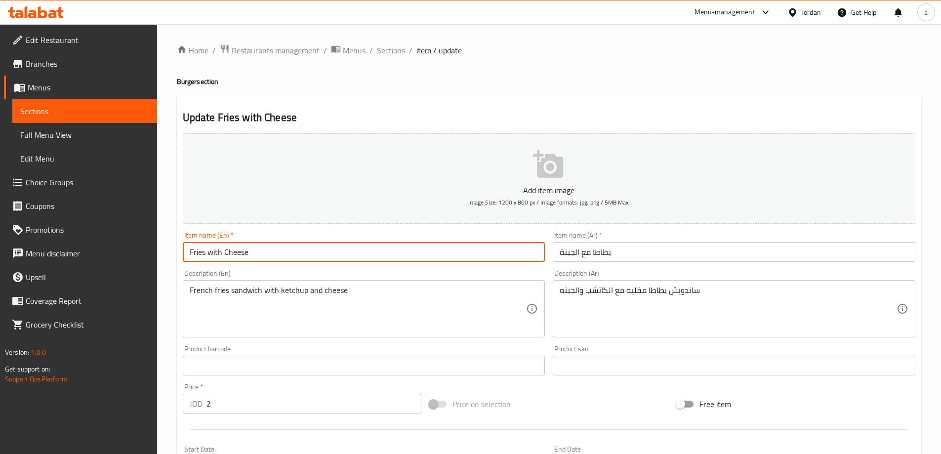
click at [199, 258] on input "Fries with Cheese" at bounding box center [364, 252] width 363 height 20
type input "potatoes with Cheese"
click at [242, 278] on div "Description (En) French fries sandwich with ketchup and cheese Description (En)" at bounding box center [364, 304] width 363 height 68
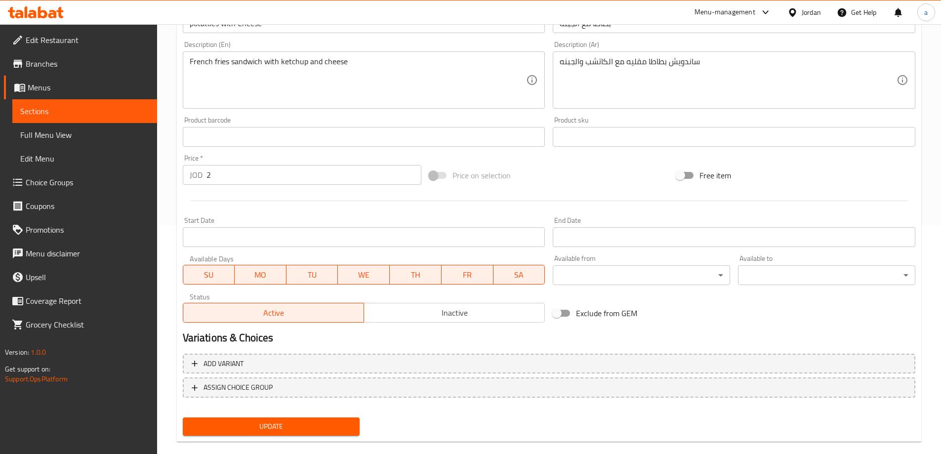
scroll to position [244, 0]
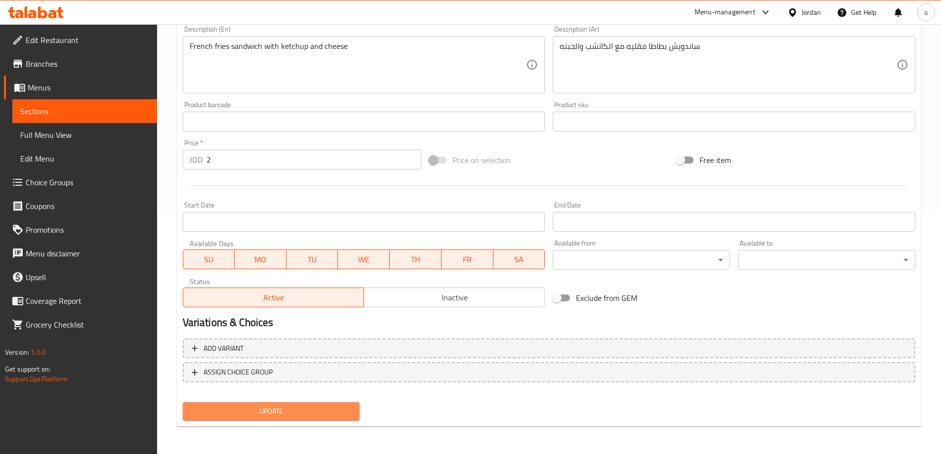
click at [265, 403] on button "Update" at bounding box center [271, 411] width 177 height 18
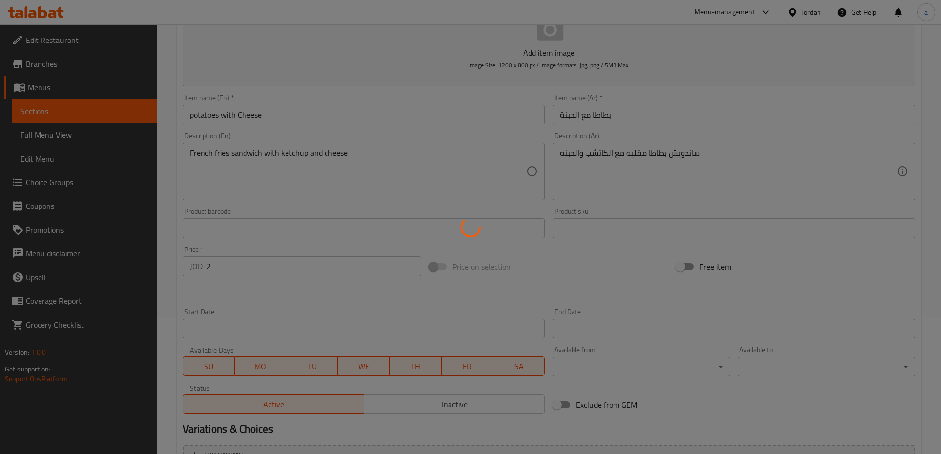
scroll to position [96, 0]
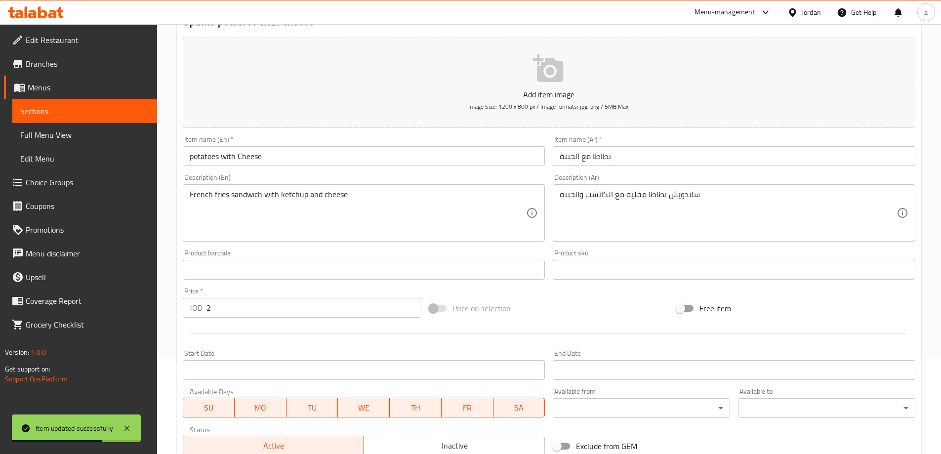
click at [68, 119] on link "Sections" at bounding box center [84, 111] width 145 height 24
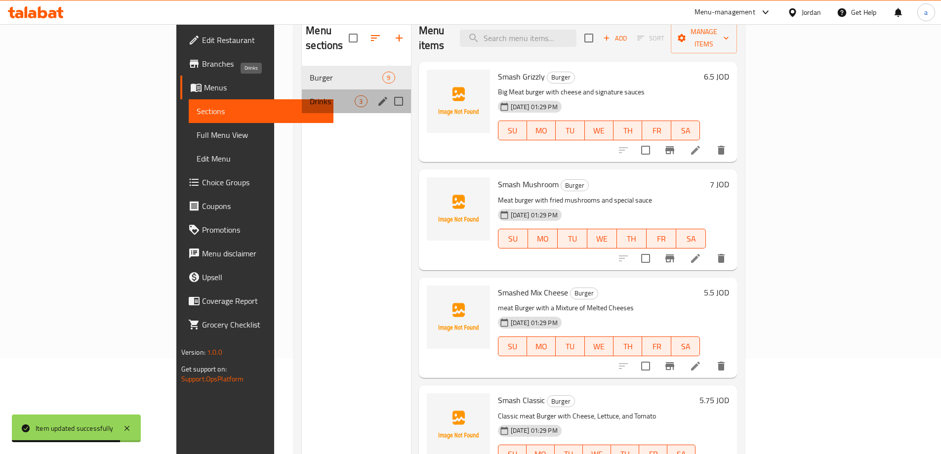
click at [310, 95] on span "Drinks" at bounding box center [332, 101] width 45 height 12
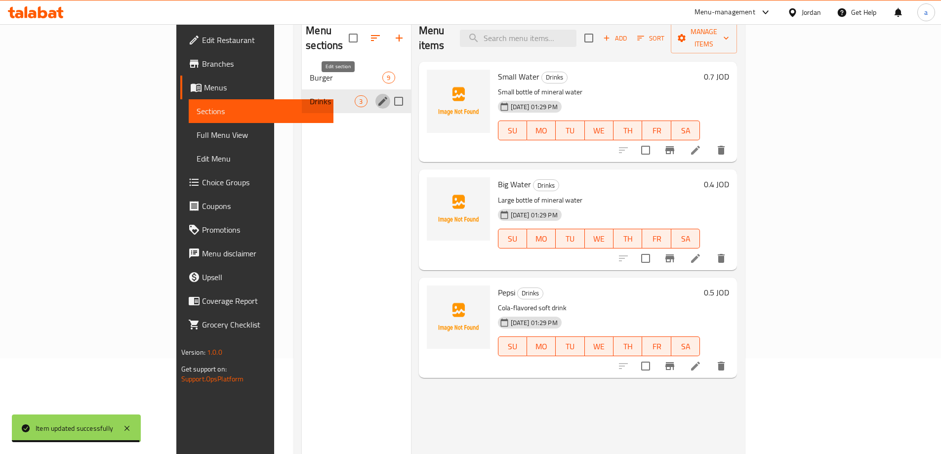
click at [377, 95] on icon "edit" at bounding box center [383, 101] width 12 height 12
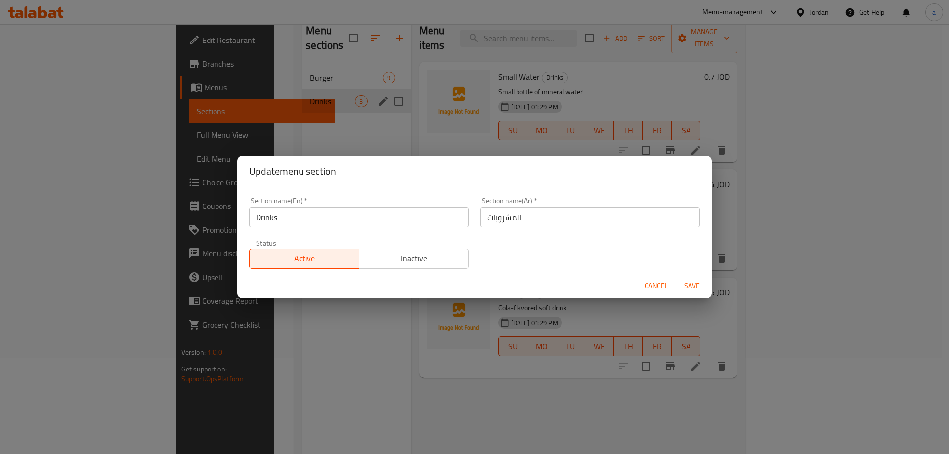
click at [289, 112] on div "Update menu section Section name(En)   * Drinks Section name(En) * Section name…" at bounding box center [474, 227] width 949 height 454
click at [665, 284] on span "Cancel" at bounding box center [656, 286] width 24 height 12
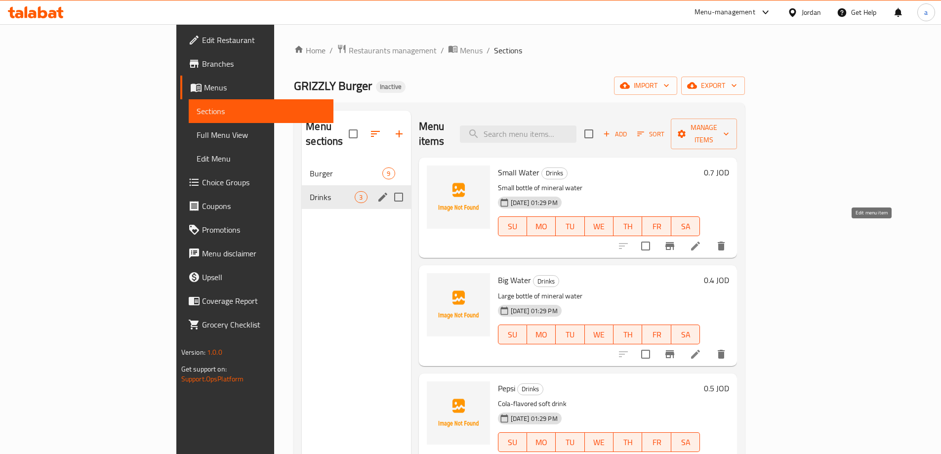
click at [700, 242] on icon at bounding box center [695, 246] width 9 height 9
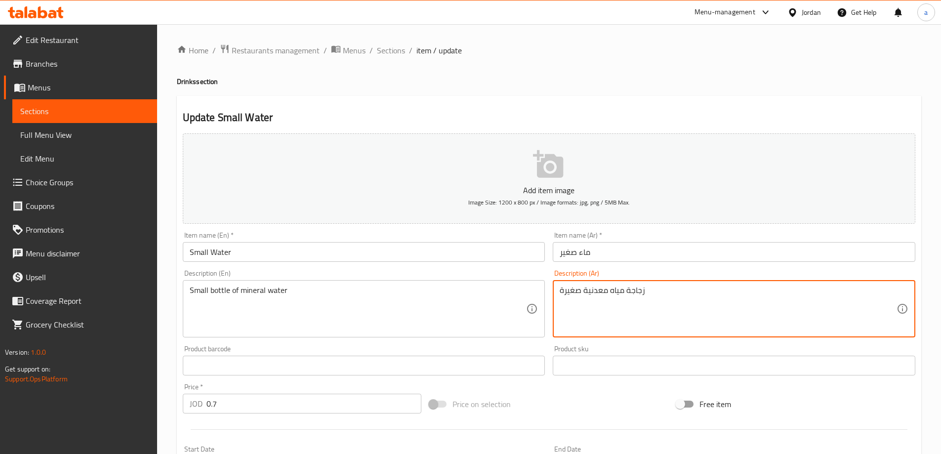
click at [630, 289] on textarea "زجاجة مياه معدنية صغيرة" at bounding box center [728, 309] width 337 height 47
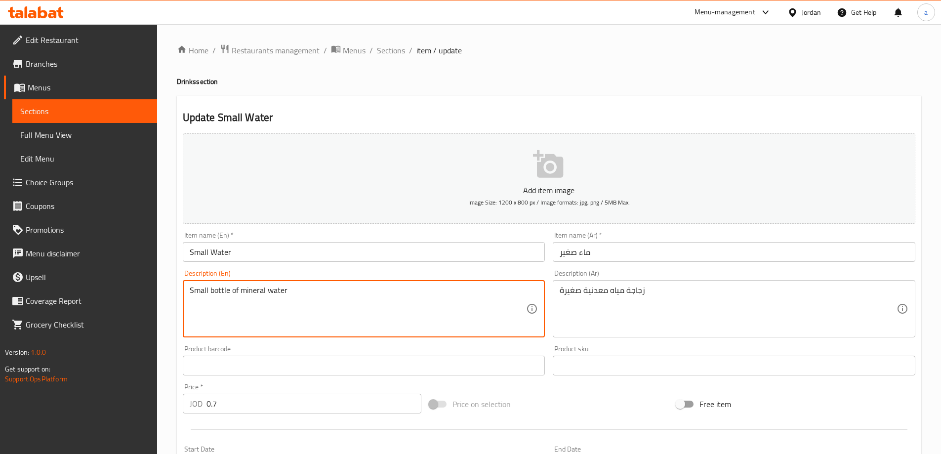
click at [246, 295] on textarea "Small bottle of mineral water" at bounding box center [358, 309] width 337 height 47
paste textarea "small mineral water bottle"
click at [304, 291] on textarea "small mineral water bottle" at bounding box center [358, 309] width 337 height 47
type textarea "small mineral water bottle"
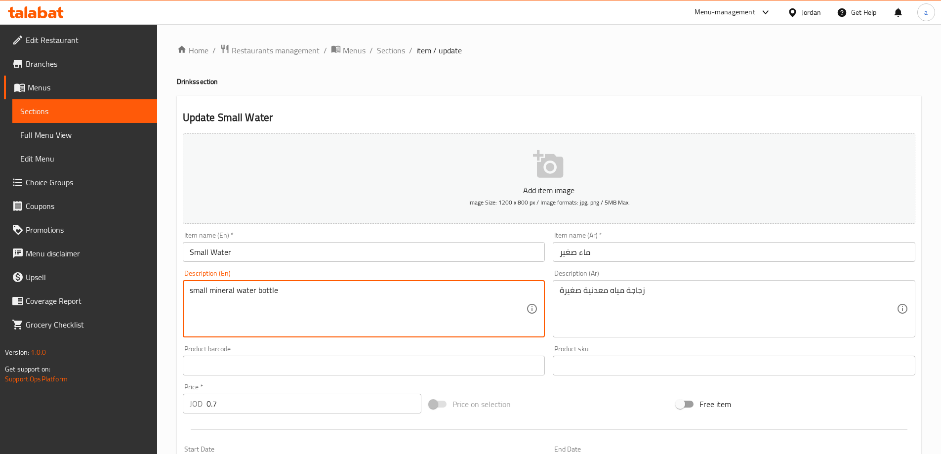
click at [409, 292] on textarea "small mineral water bottle" at bounding box center [358, 309] width 337 height 47
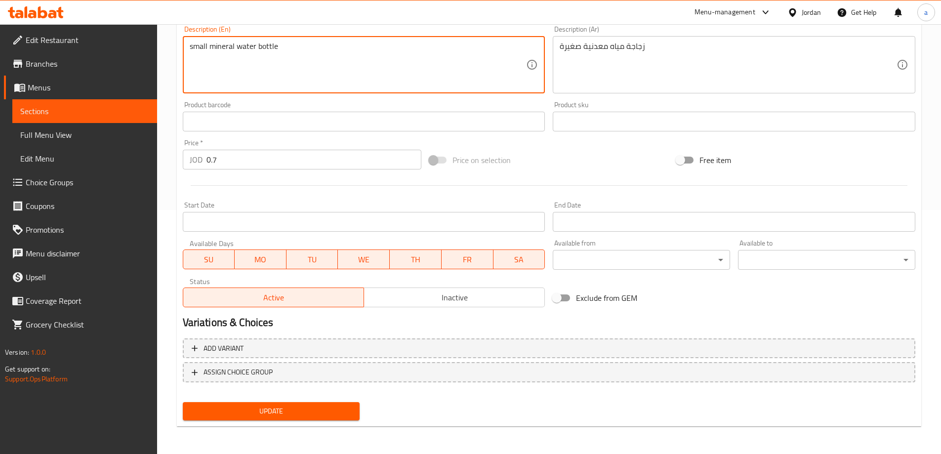
click at [277, 412] on span "Update" at bounding box center [272, 411] width 162 height 12
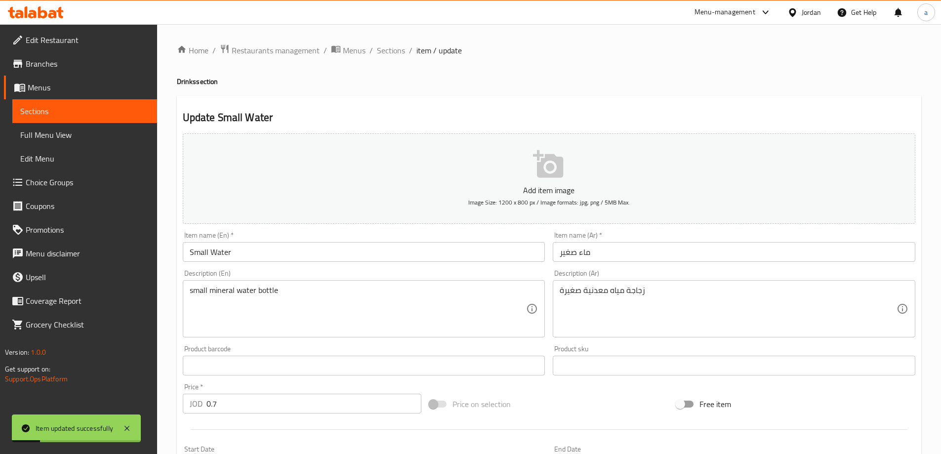
click at [34, 108] on span "Sections" at bounding box center [84, 111] width 129 height 12
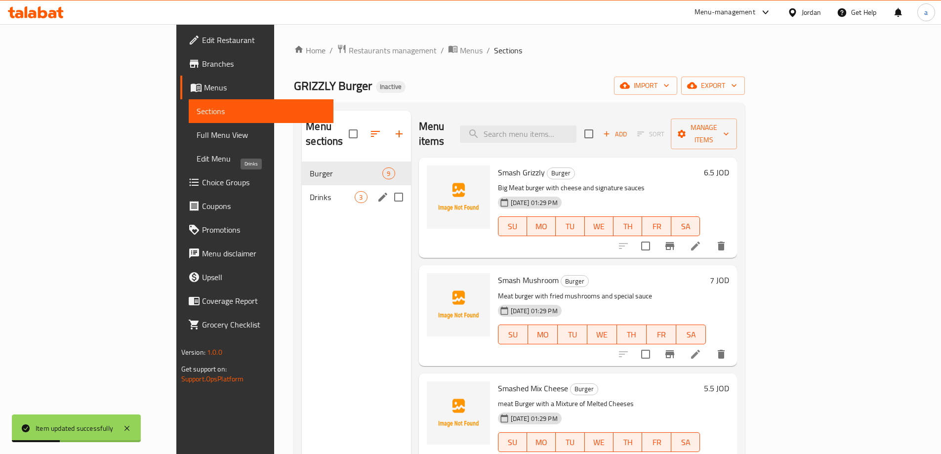
click at [310, 191] on span "Drinks" at bounding box center [332, 197] width 45 height 12
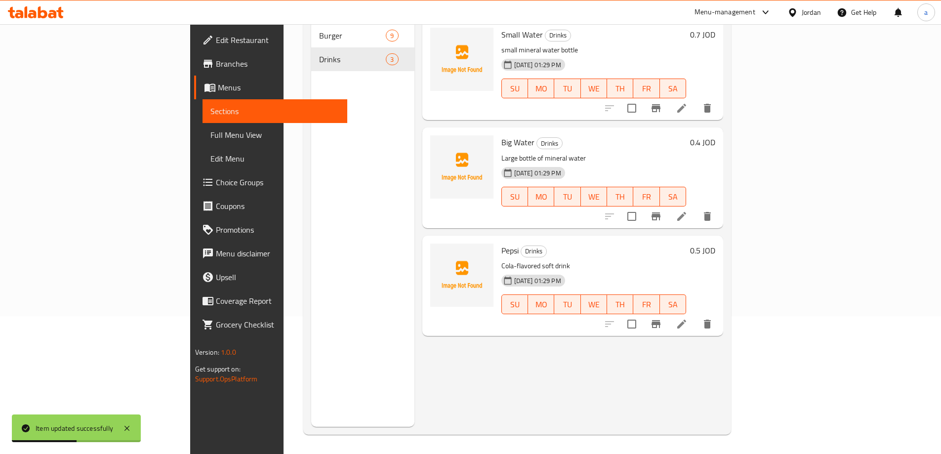
scroll to position [138, 0]
click at [696, 207] on li at bounding box center [682, 216] width 28 height 18
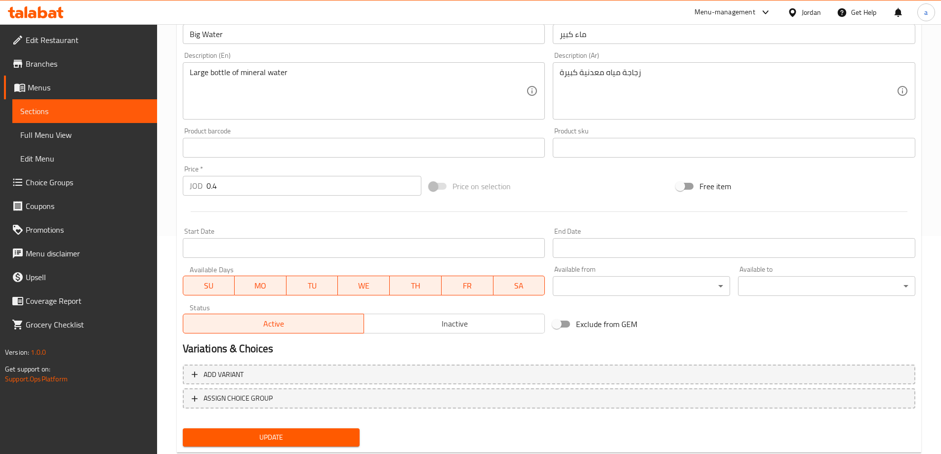
scroll to position [244, 0]
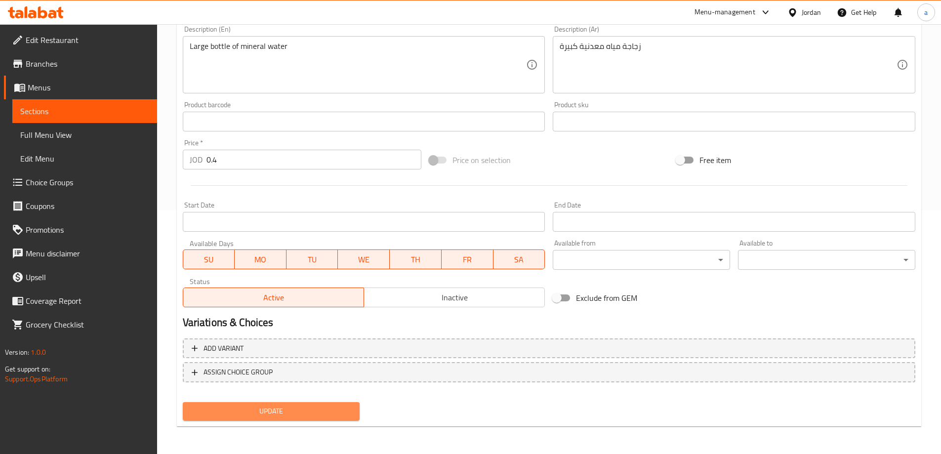
click at [312, 412] on span "Update" at bounding box center [272, 411] width 162 height 12
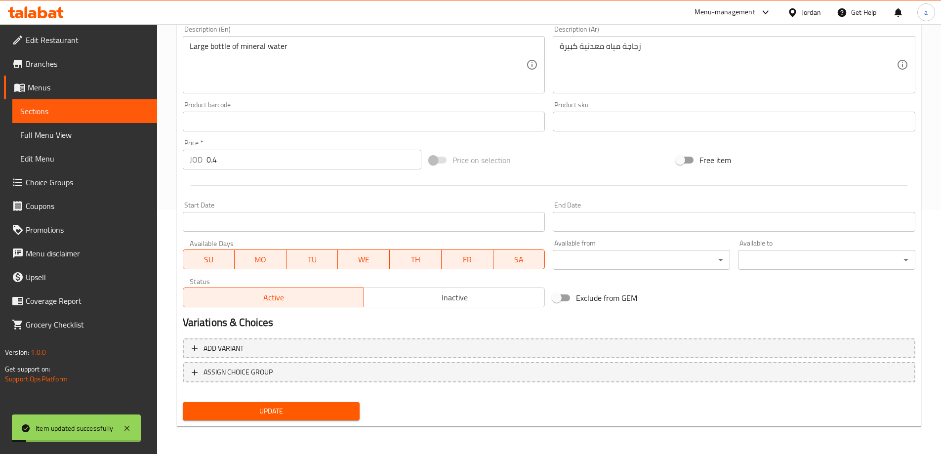
click at [81, 115] on span "Sections" at bounding box center [84, 111] width 129 height 12
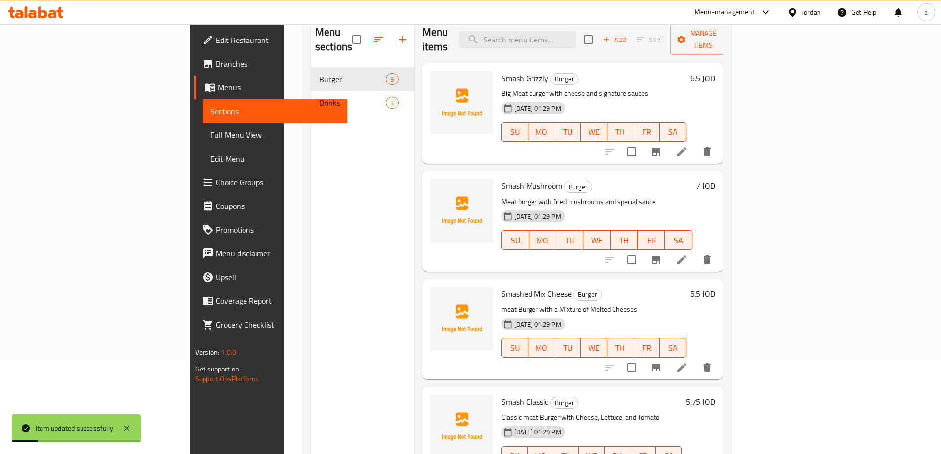
scroll to position [40, 0]
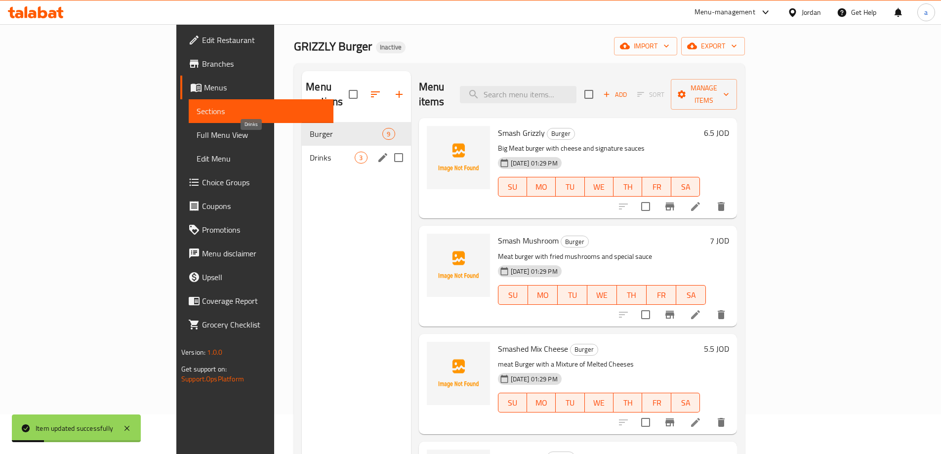
click at [310, 152] on span "Drinks" at bounding box center [332, 158] width 45 height 12
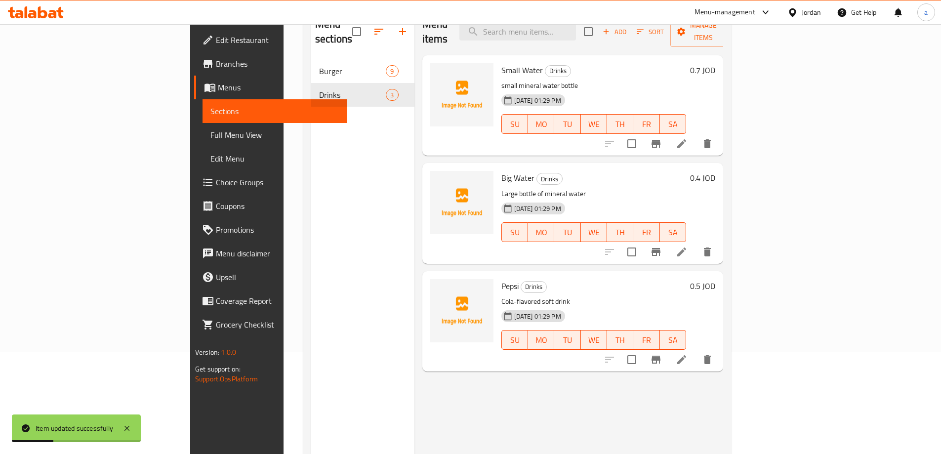
scroll to position [138, 0]
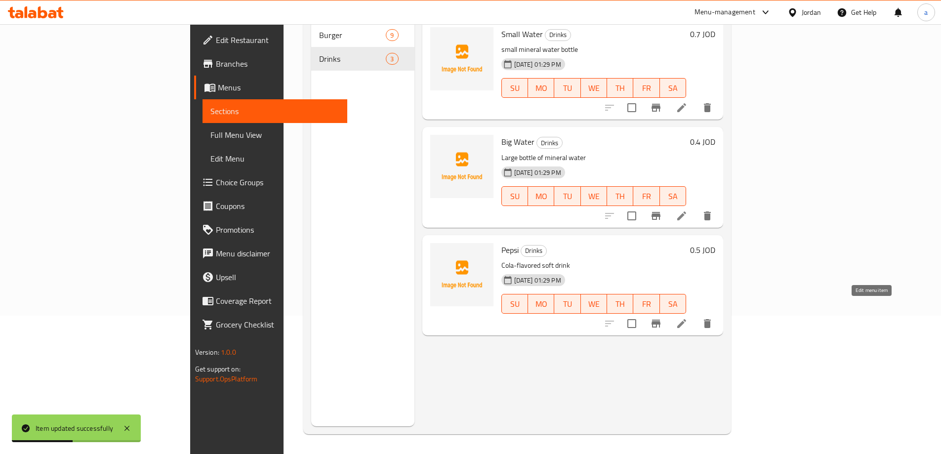
click at [688, 318] on icon at bounding box center [682, 324] width 12 height 12
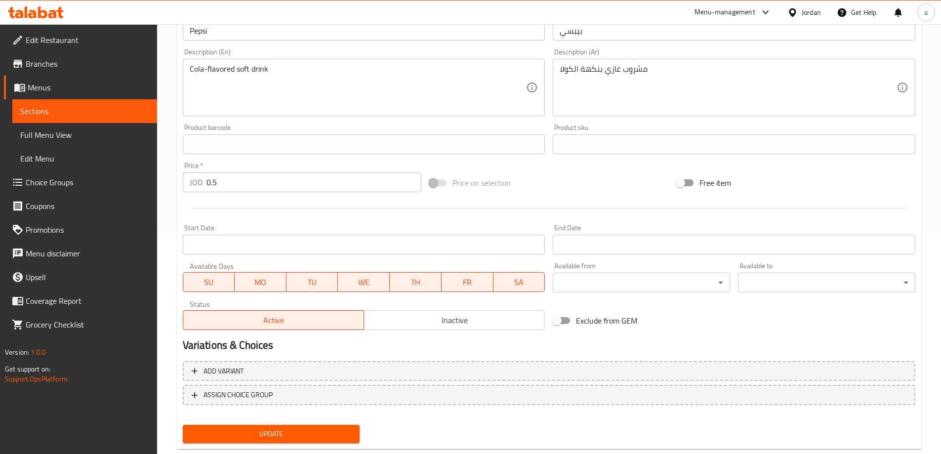
scroll to position [244, 0]
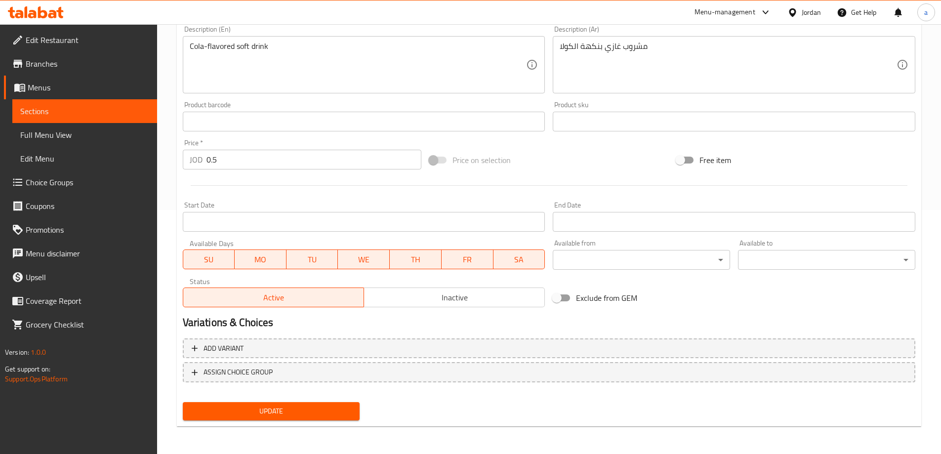
click at [294, 407] on span "Update" at bounding box center [272, 411] width 162 height 12
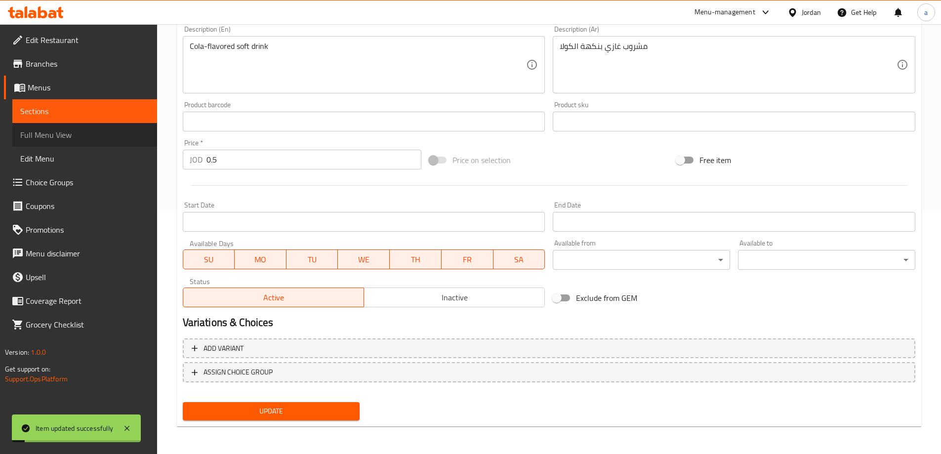
click at [88, 133] on span "Full Menu View" at bounding box center [84, 135] width 129 height 12
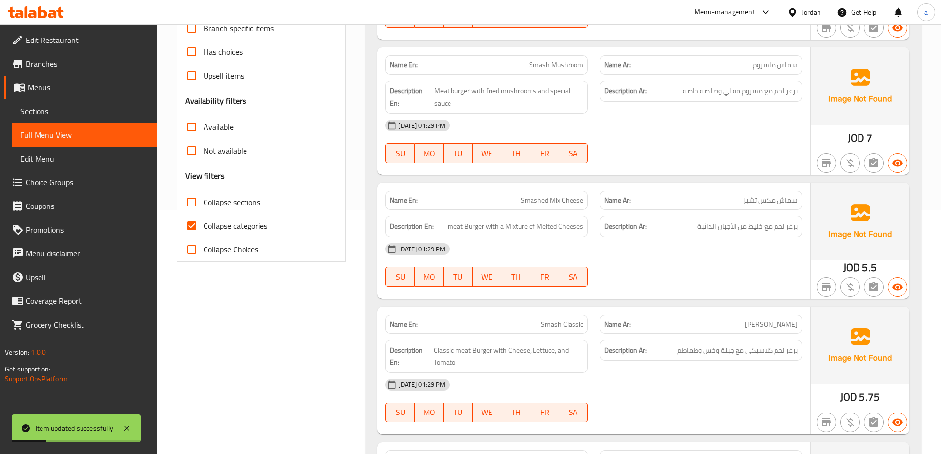
click at [192, 224] on input "Collapse categories" at bounding box center [192, 226] width 24 height 24
checkbox input "false"
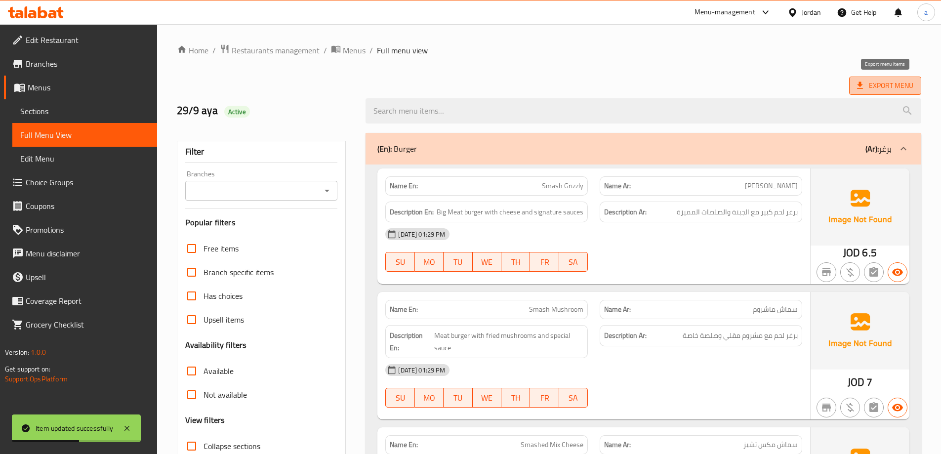
click at [879, 84] on span "Export Menu" at bounding box center [885, 86] width 56 height 12
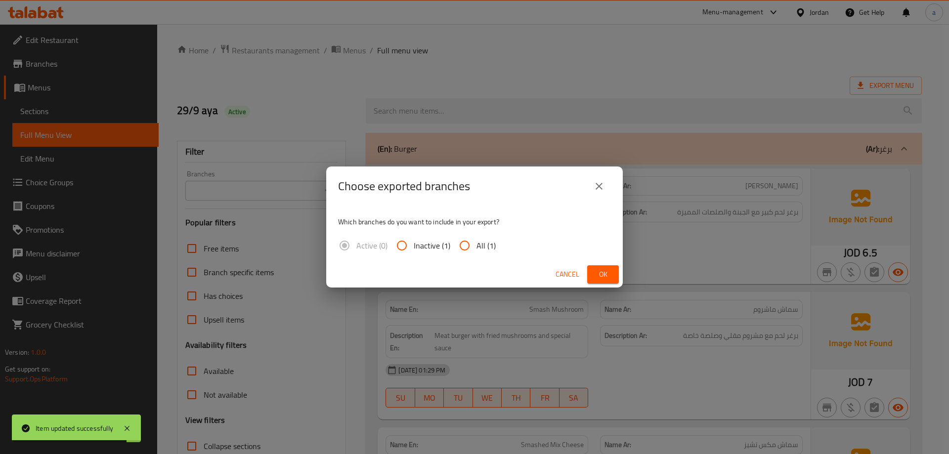
click at [601, 187] on icon "close" at bounding box center [599, 186] width 12 height 12
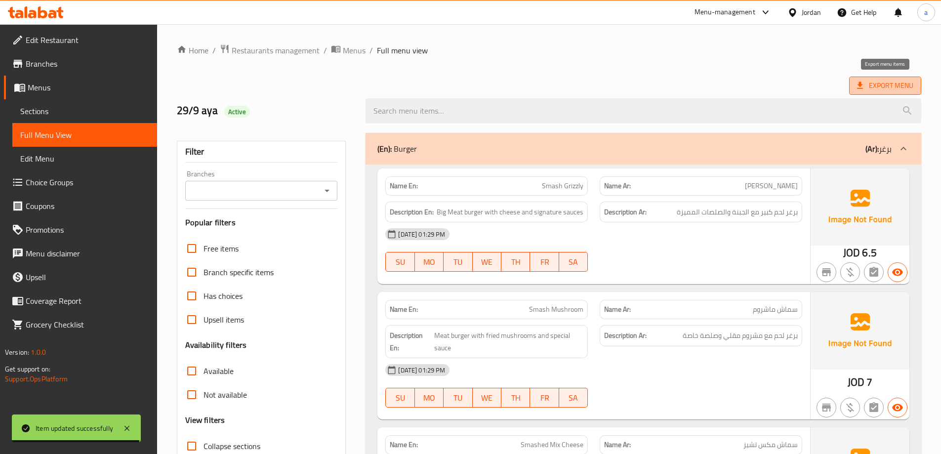
click at [884, 85] on span "Export Menu" at bounding box center [885, 86] width 56 height 12
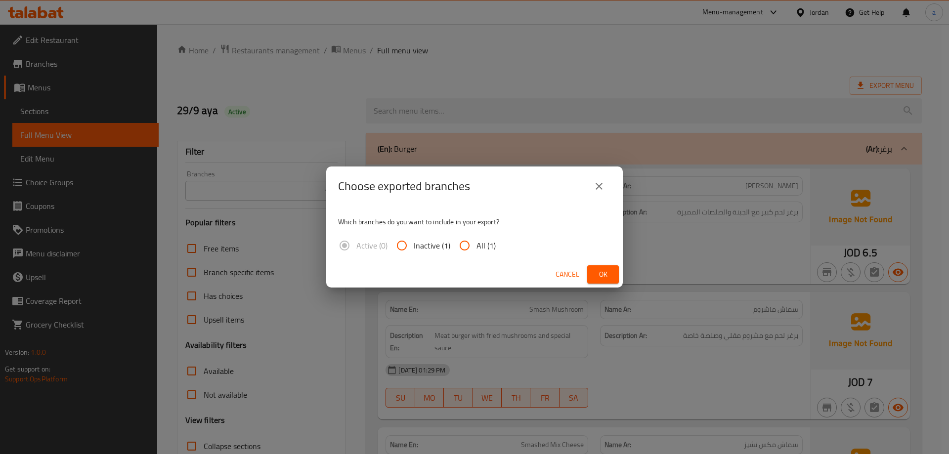
click at [468, 252] on input "All (1)" at bounding box center [465, 246] width 24 height 24
radio input "true"
click at [602, 270] on span "Ok" at bounding box center [603, 274] width 16 height 12
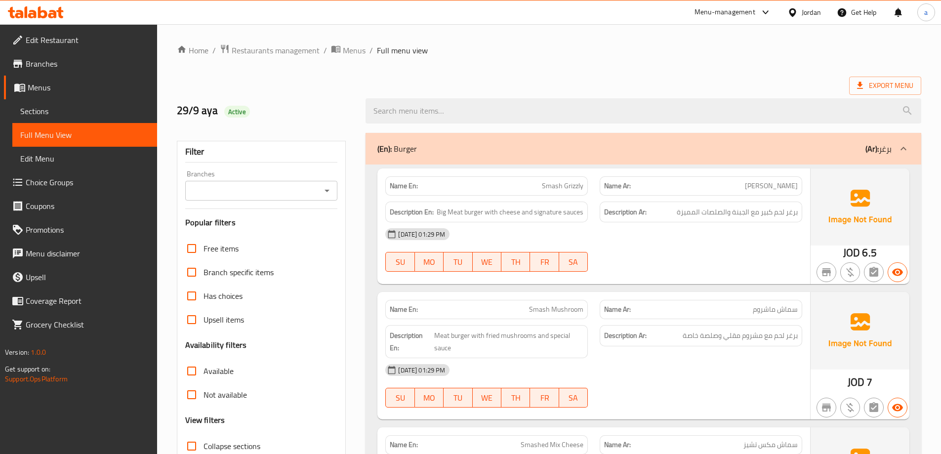
click at [659, 87] on div "Export Menu" at bounding box center [549, 86] width 745 height 18
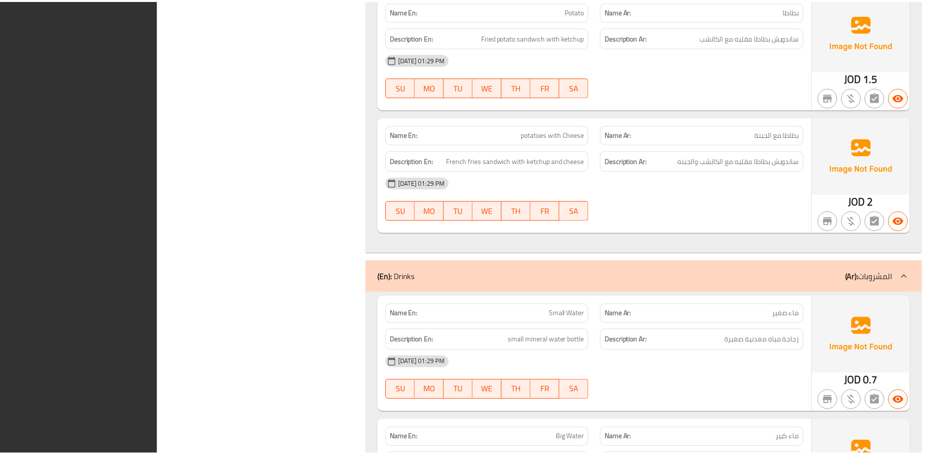
scroll to position [1309, 0]
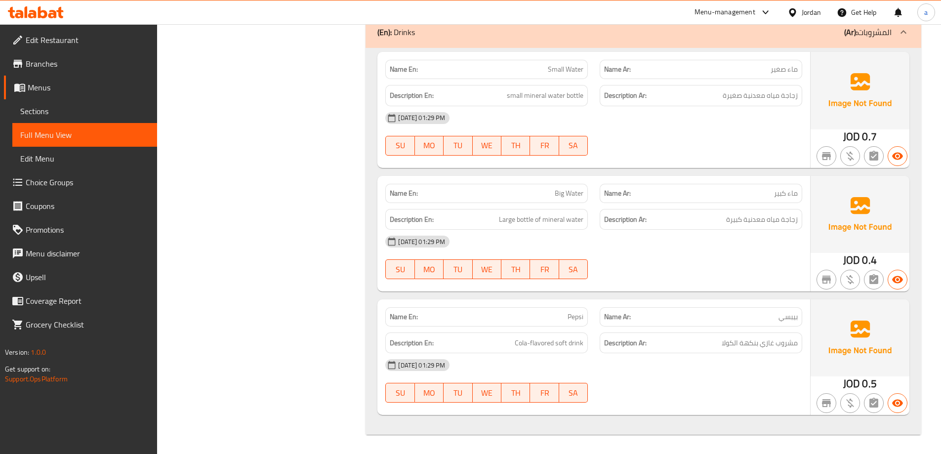
click at [32, 45] on span "Edit Restaurant" at bounding box center [88, 40] width 124 height 12
